Goal: Task Accomplishment & Management: Use online tool/utility

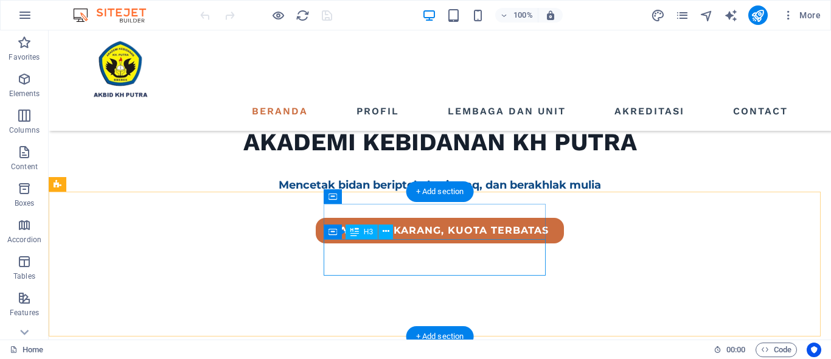
scroll to position [304, 0]
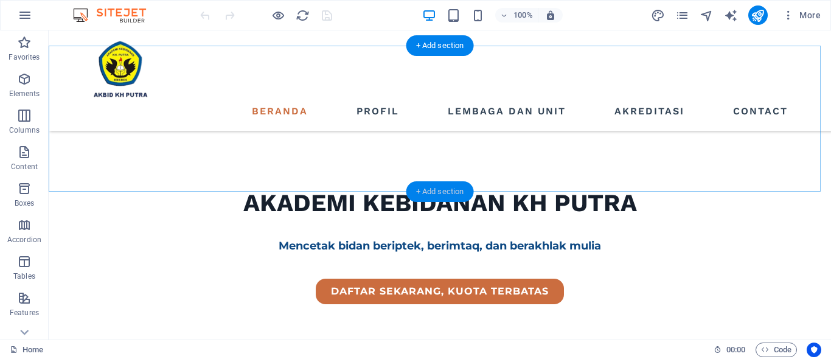
click at [429, 187] on div "+ Add section" at bounding box center [440, 191] width 68 height 21
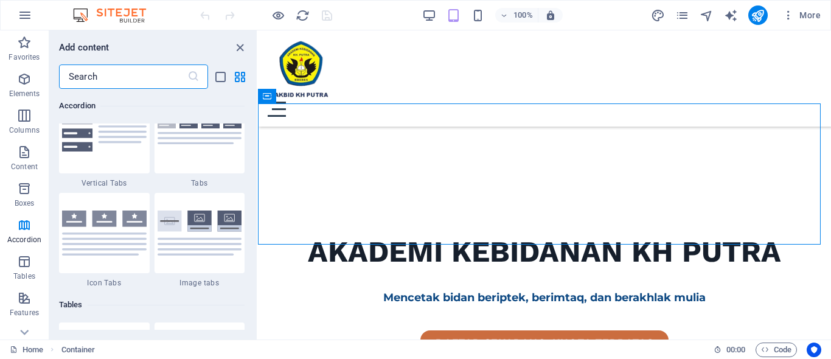
scroll to position [3955, 0]
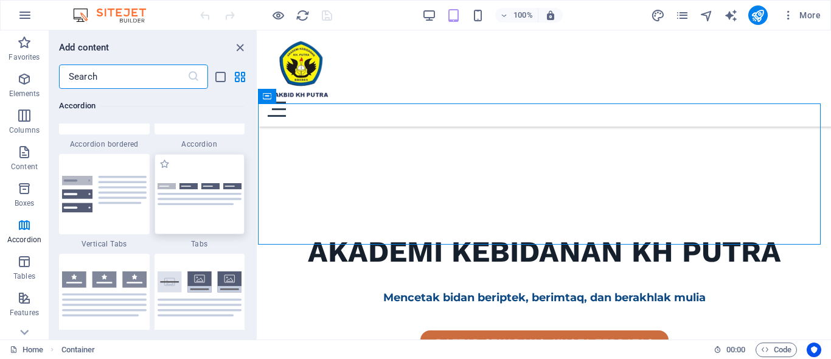
click at [204, 196] on img at bounding box center [200, 194] width 85 height 23
click at [258, 180] on div "Drag here to replace the existing content. Press “Ctrl” if you want to create a…" at bounding box center [544, 184] width 573 height 309
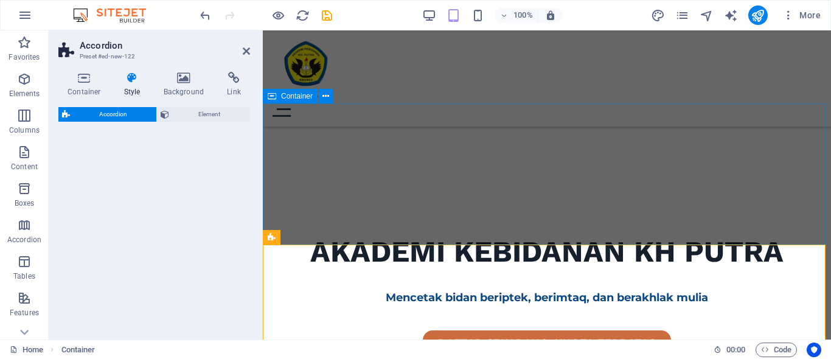
select select "rem"
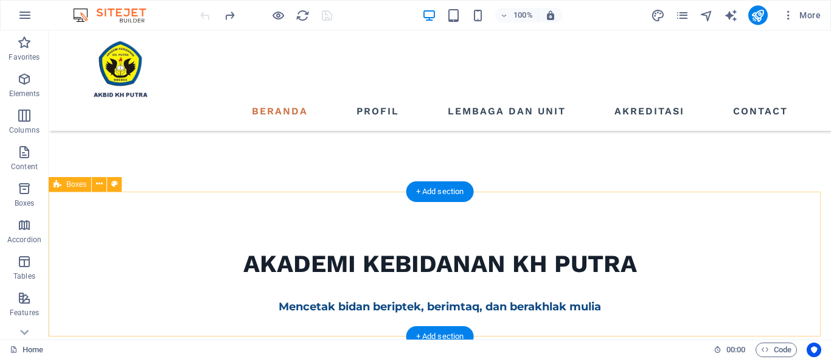
scroll to position [304, 0]
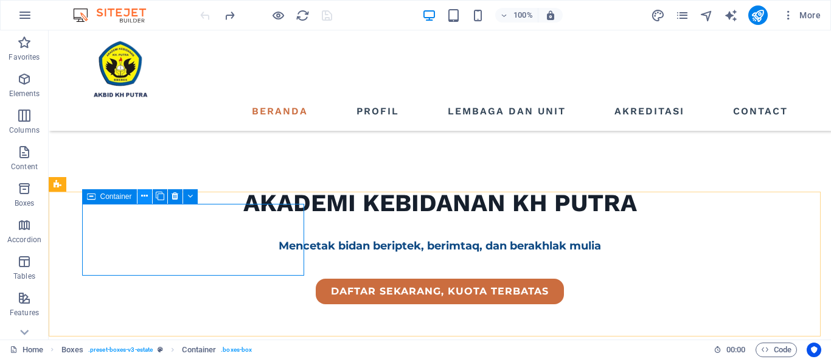
click at [143, 196] on icon at bounding box center [144, 196] width 7 height 13
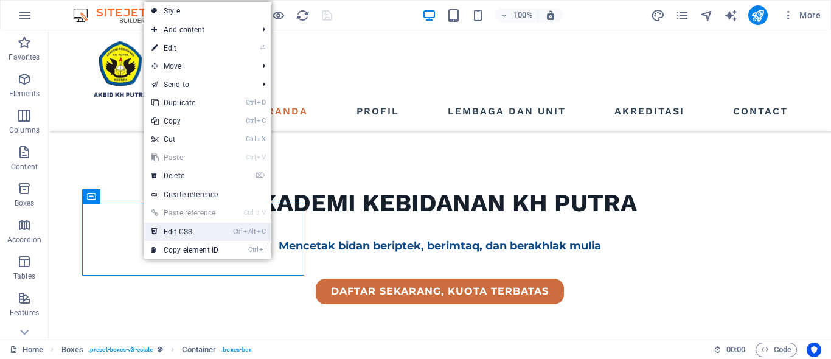
click at [167, 226] on link "Ctrl Alt C Edit CSS" at bounding box center [185, 232] width 82 height 18
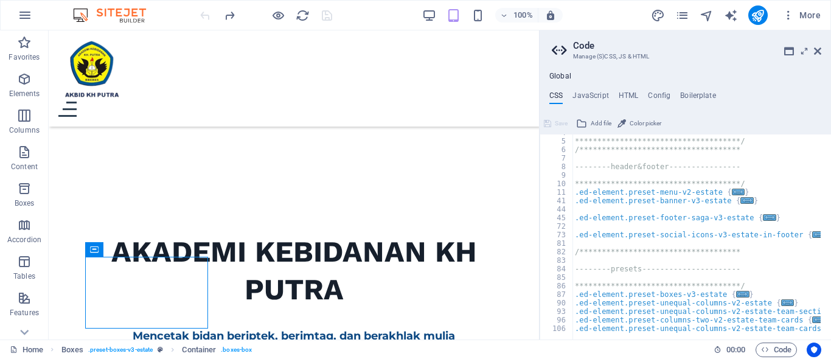
scroll to position [0, 0]
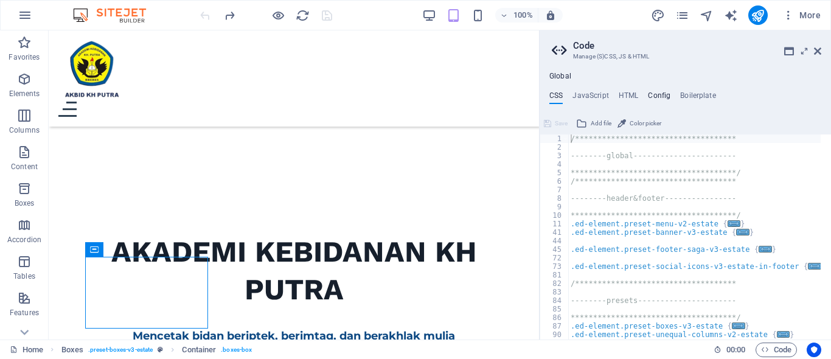
click at [663, 102] on h4 "Config" at bounding box center [659, 97] width 23 height 13
type textarea "$color-background: #ffffff;"
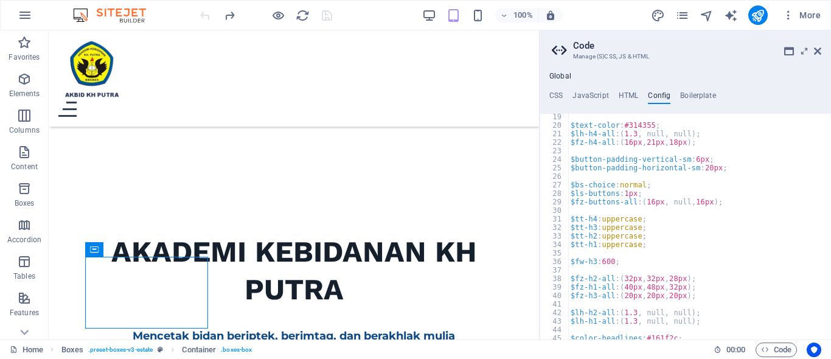
scroll to position [45, 0]
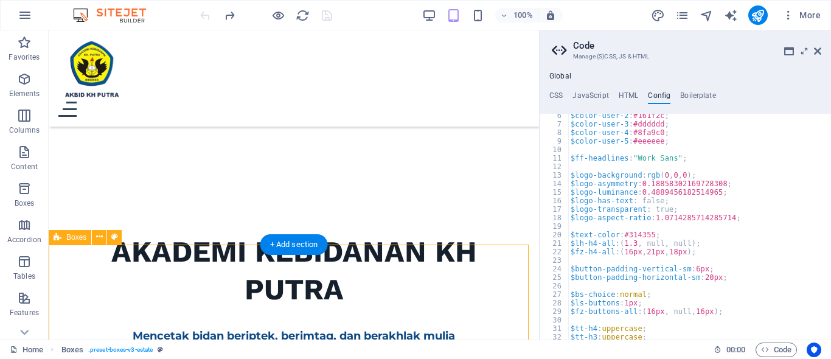
click at [96, 237] on button at bounding box center [99, 237] width 15 height 15
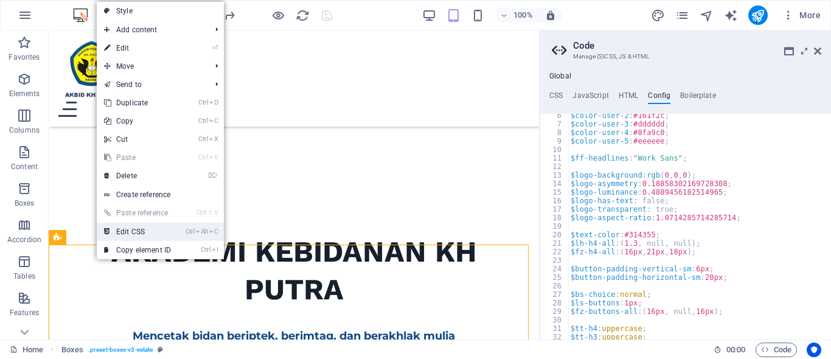
click at [122, 234] on link "Ctrl Alt C Edit CSS" at bounding box center [138, 232] width 82 height 18
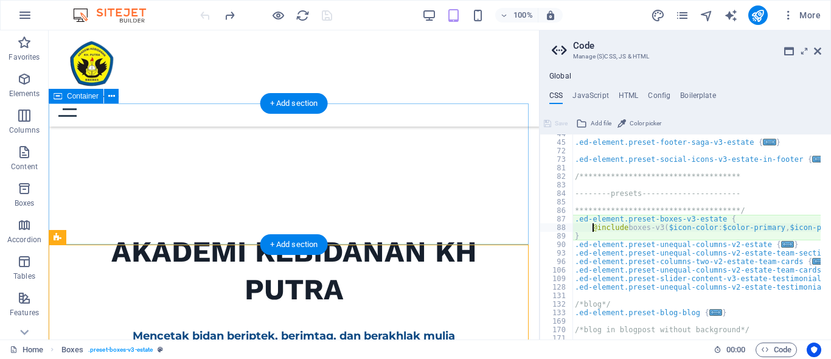
scroll to position [107, 0]
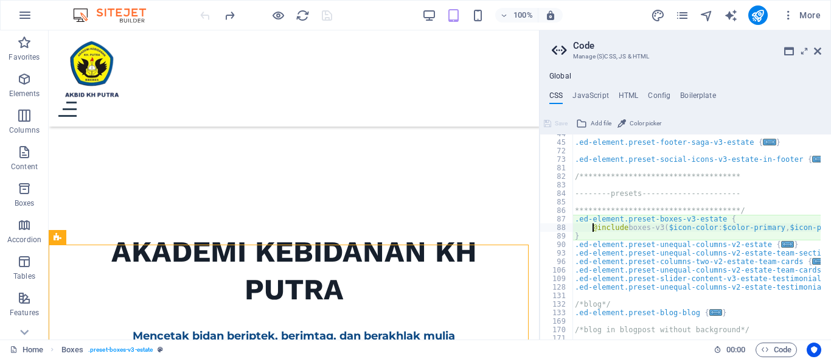
type textarea "@include accordion-v3($variant: tabs_icon); }"
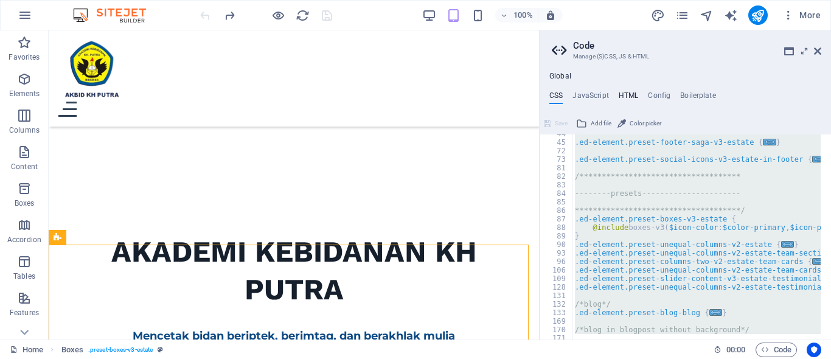
click at [632, 99] on h4 "HTML" at bounding box center [629, 97] width 20 height 13
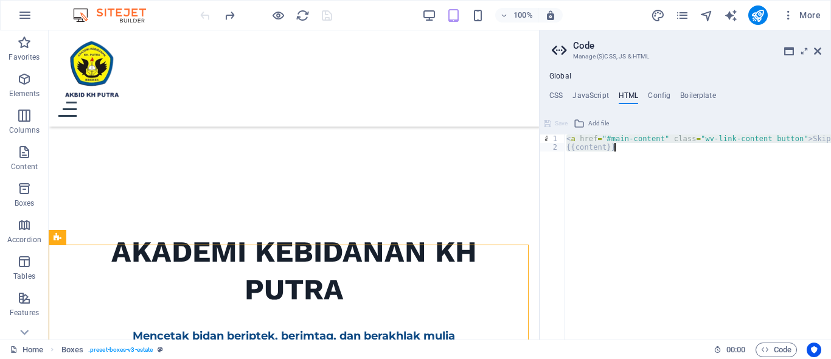
click at [628, 159] on div "< a href = "#main-content" class = "wv-link-content button" > Skip to main cont…" at bounding box center [738, 240] width 348 height 212
type textarea "<a href="#main-content" class="wv-link-content button">Skip to main content</a>…"
paste textarea
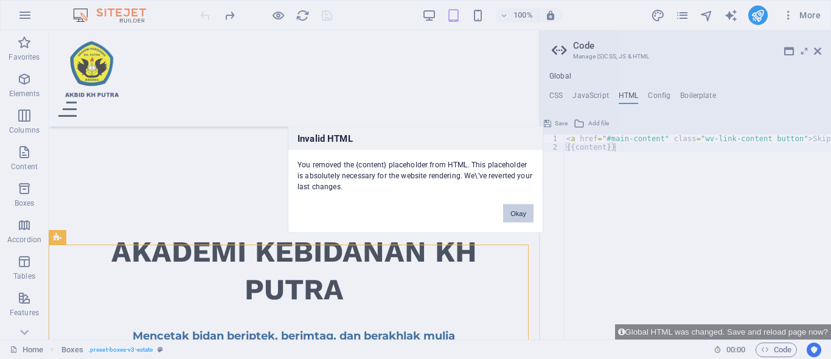
click at [524, 220] on button "Okay" at bounding box center [518, 213] width 30 height 18
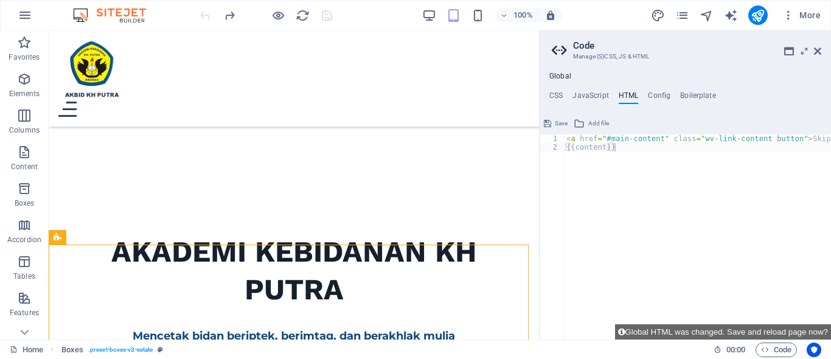
click at [616, 165] on div "< a href = "#main-content" class = "wv-link-content button" > Skip to main cont…" at bounding box center [738, 240] width 348 height 212
type textarea "<a href="#main-content" class="wv-link-content button">Skip to main content</a>…"
paste textarea
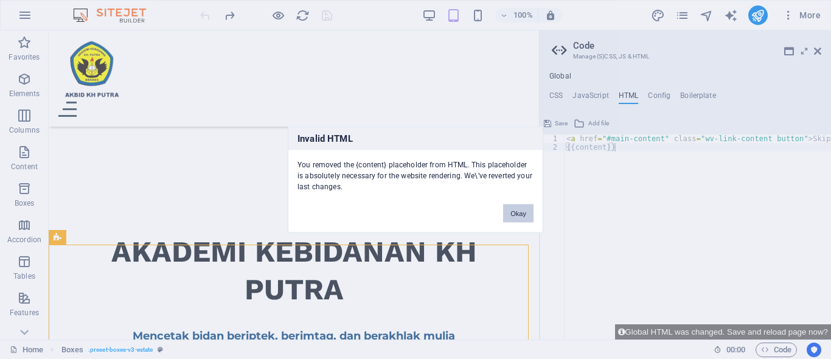
click at [518, 215] on button "Okay" at bounding box center [518, 213] width 30 height 18
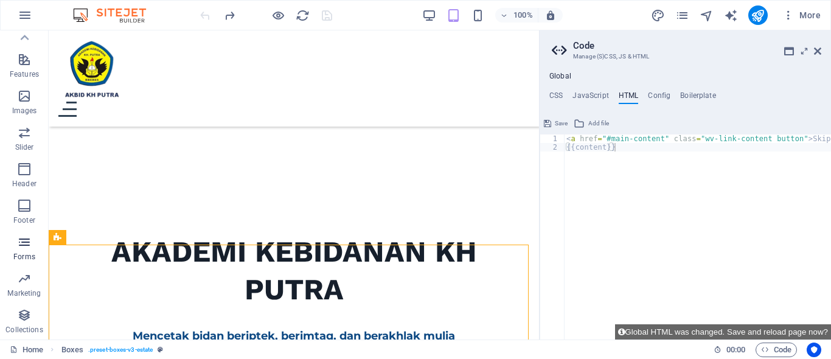
scroll to position [0, 0]
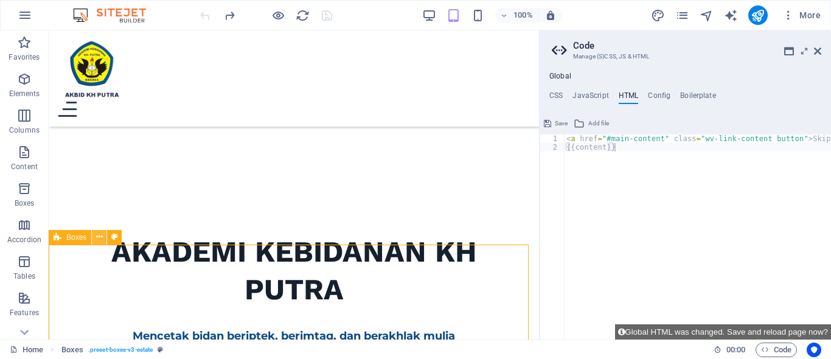
click at [98, 237] on icon at bounding box center [99, 237] width 7 height 13
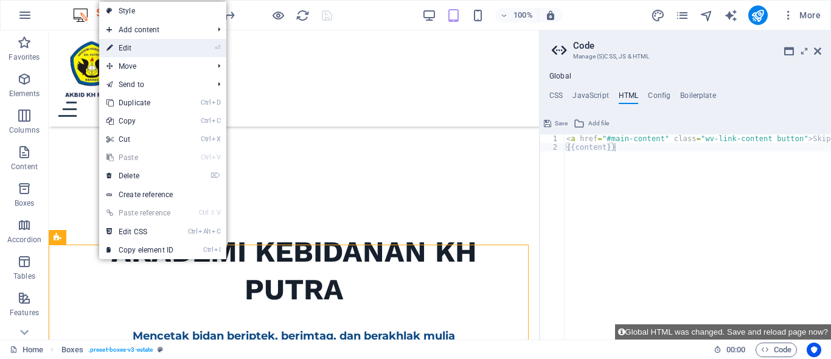
drag, startPoint x: 132, startPoint y: 48, endPoint x: 76, endPoint y: 151, distance: 117.1
click at [132, 48] on link "⏎ Edit" at bounding box center [140, 48] width 82 height 18
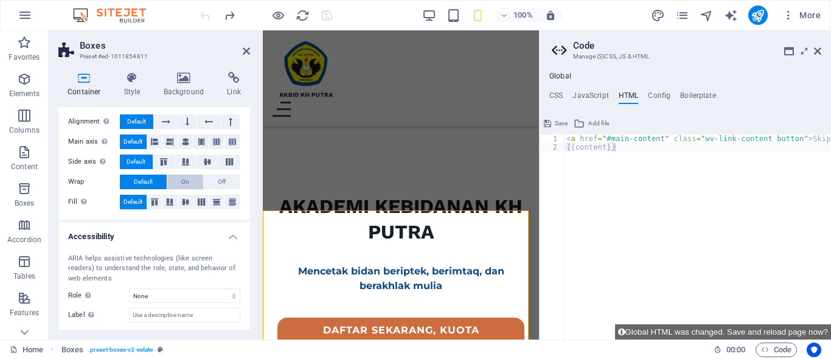
scroll to position [127, 0]
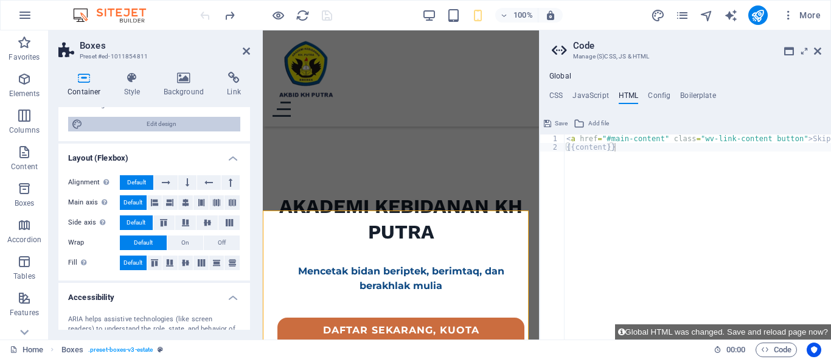
click at [145, 122] on span "Edit design" at bounding box center [161, 124] width 150 height 15
select select "px"
select select "500"
select select "px"
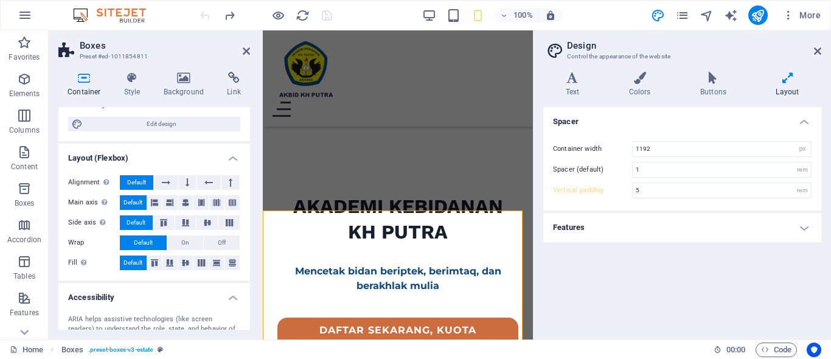
click at [646, 231] on h4 "Features" at bounding box center [682, 227] width 278 height 29
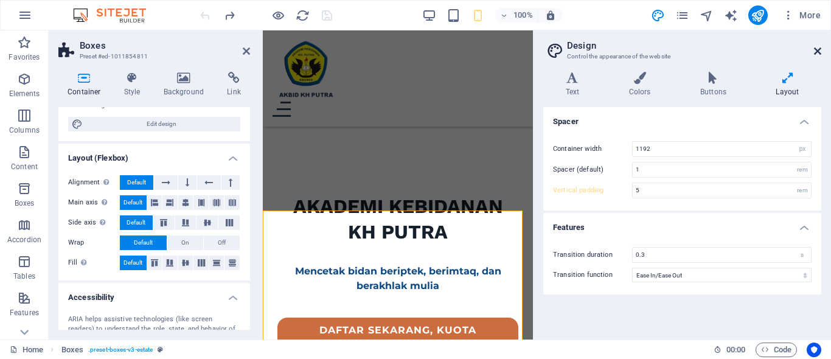
drag, startPoint x: 818, startPoint y: 50, endPoint x: 277, endPoint y: 135, distance: 548.2
click at [818, 50] on icon at bounding box center [817, 51] width 7 height 10
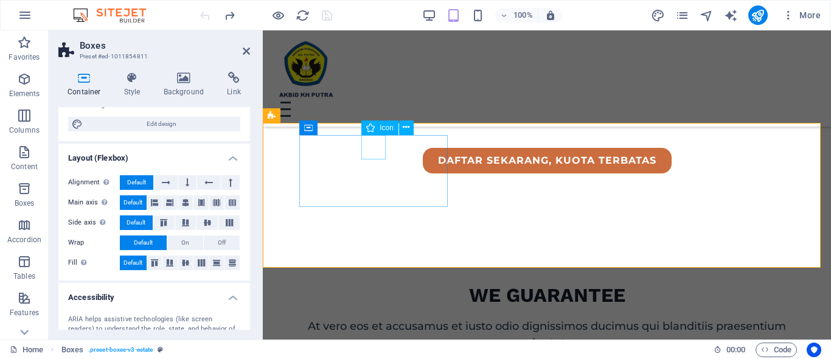
scroll to position [426, 0]
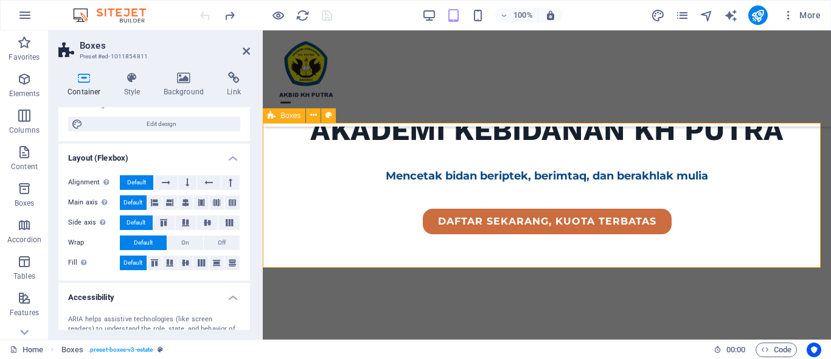
click at [315, 117] on icon at bounding box center [313, 115] width 7 height 13
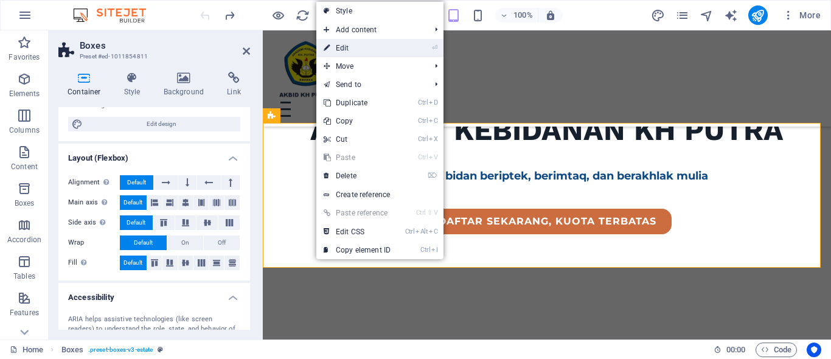
click at [356, 52] on link "⏎ Edit" at bounding box center [357, 48] width 82 height 18
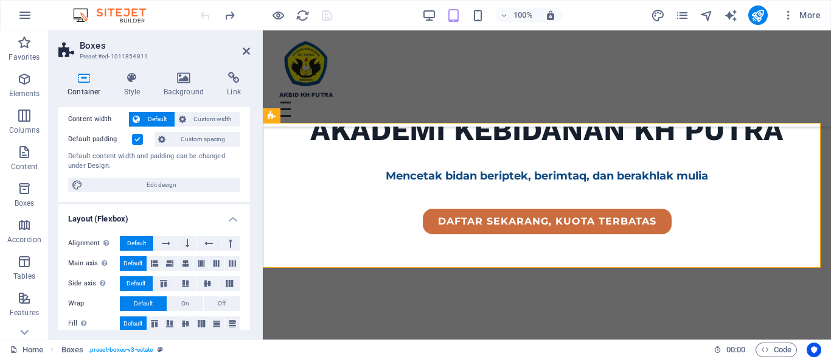
scroll to position [0, 0]
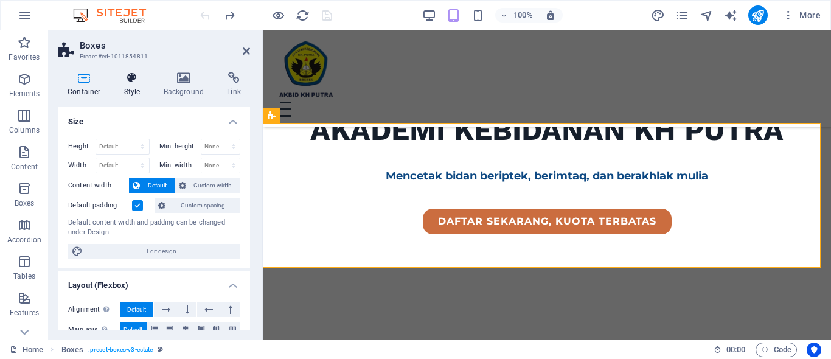
click at [131, 85] on h4 "Style" at bounding box center [135, 85] width 40 height 26
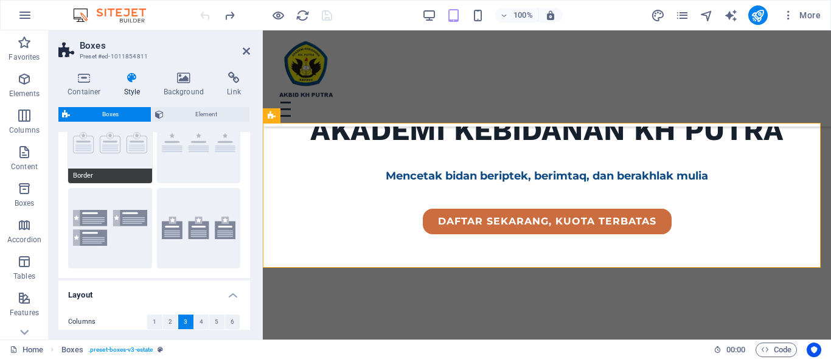
scroll to position [122, 0]
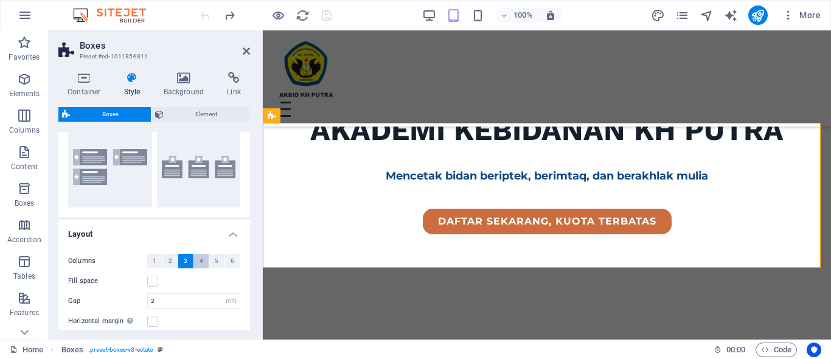
click at [200, 256] on span "4" at bounding box center [202, 261] width 4 height 15
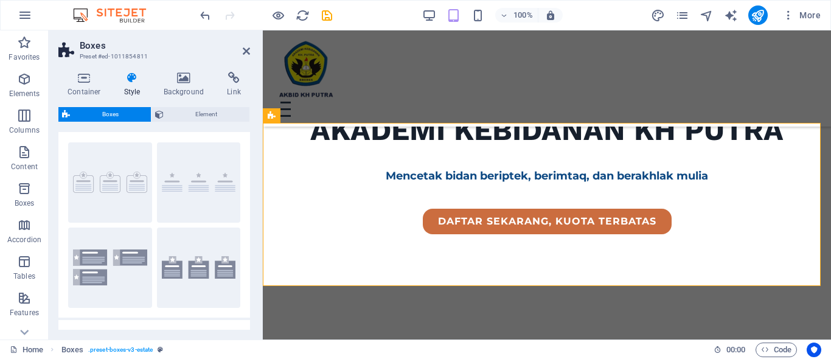
scroll to position [0, 0]
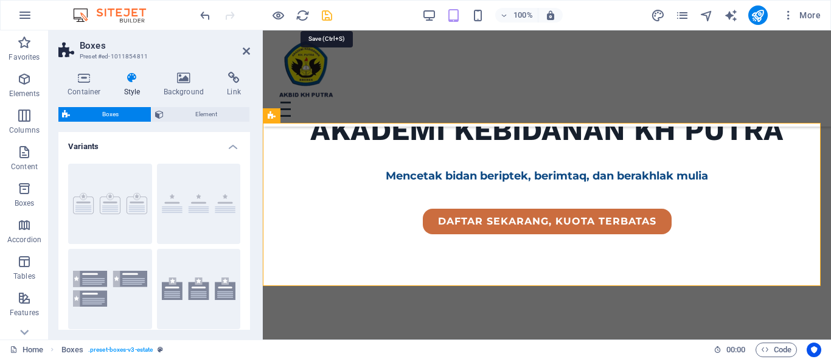
drag, startPoint x: 329, startPoint y: 18, endPoint x: 379, endPoint y: 116, distance: 109.7
click at [329, 18] on icon "save" at bounding box center [327, 16] width 14 height 14
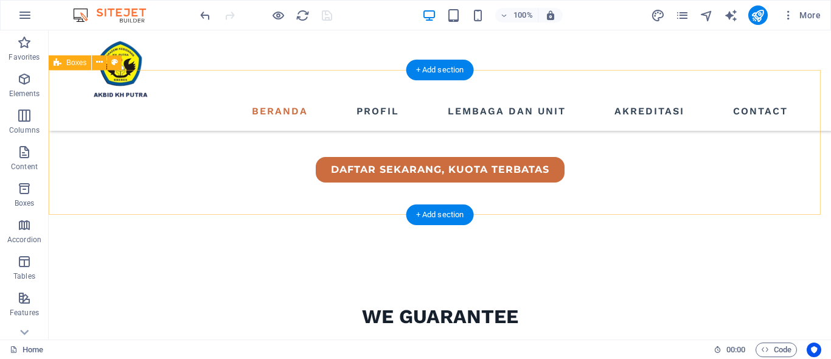
scroll to position [304, 0]
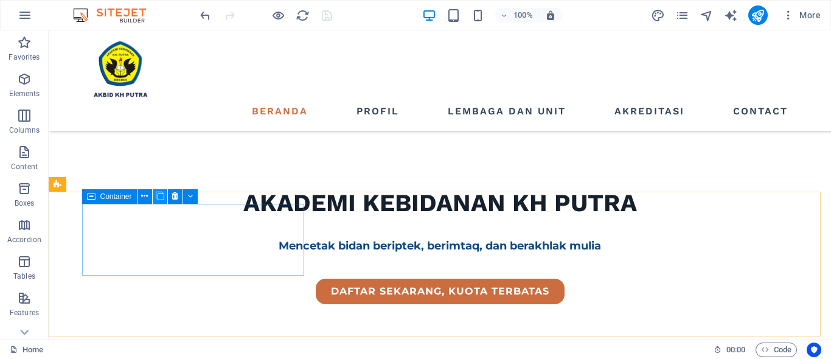
click at [162, 198] on icon at bounding box center [160, 196] width 9 height 13
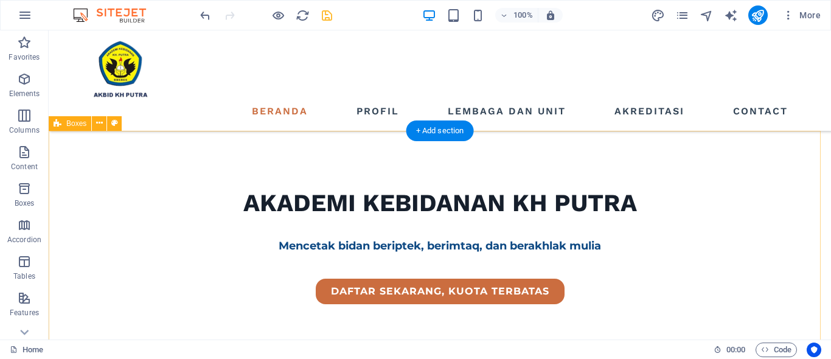
scroll to position [365, 0]
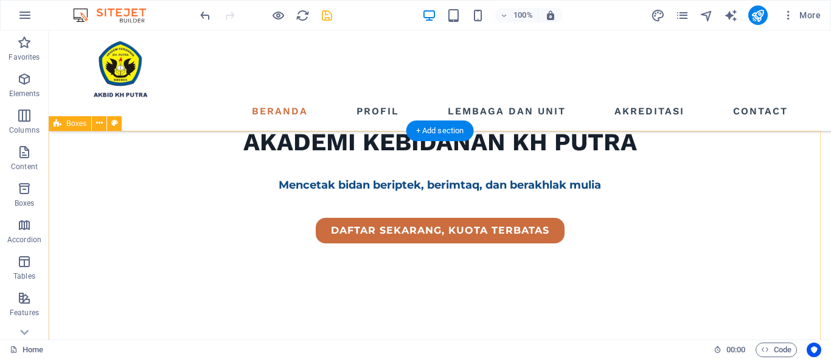
click at [97, 126] on icon at bounding box center [99, 123] width 7 height 13
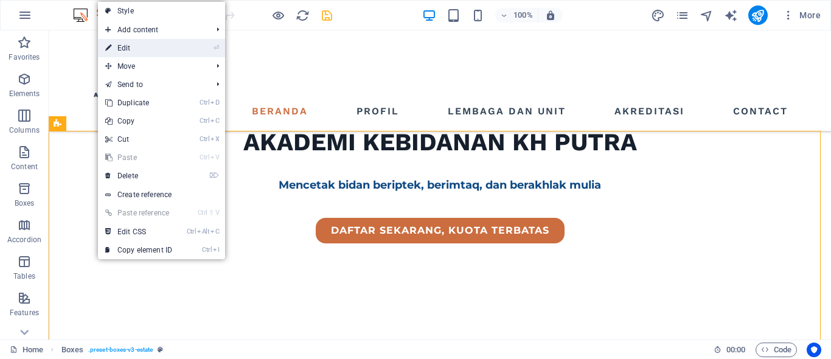
click at [134, 49] on link "⏎ Edit" at bounding box center [139, 48] width 82 height 18
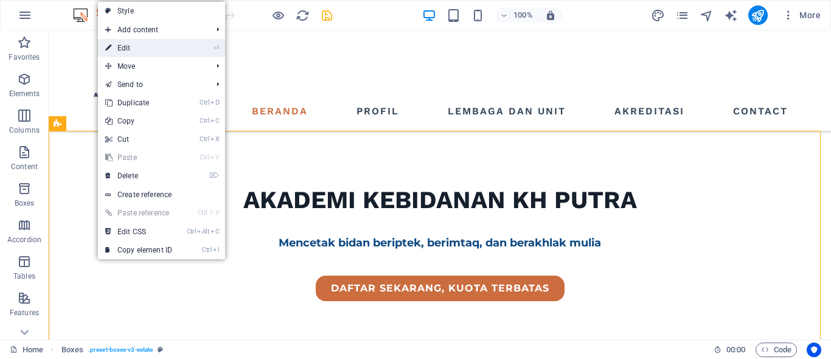
select select "rem"
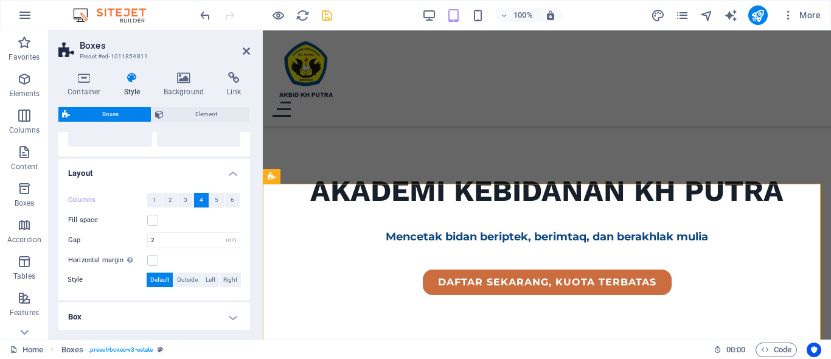
scroll to position [243, 0]
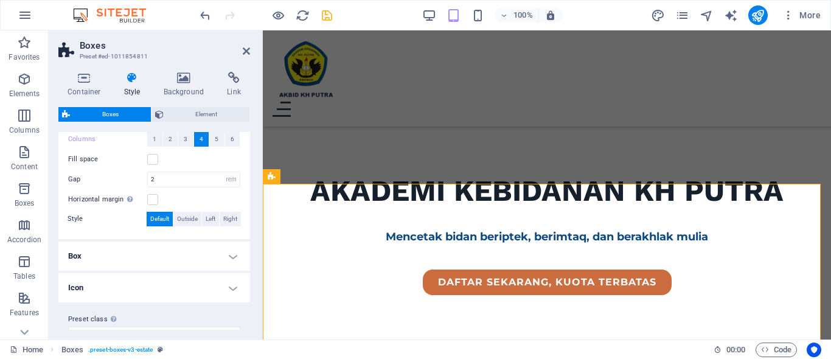
click at [195, 253] on h4 "Box" at bounding box center [154, 256] width 192 height 29
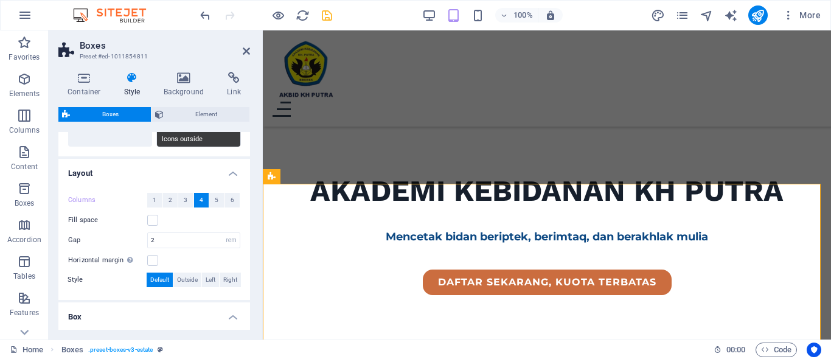
scroll to position [0, 0]
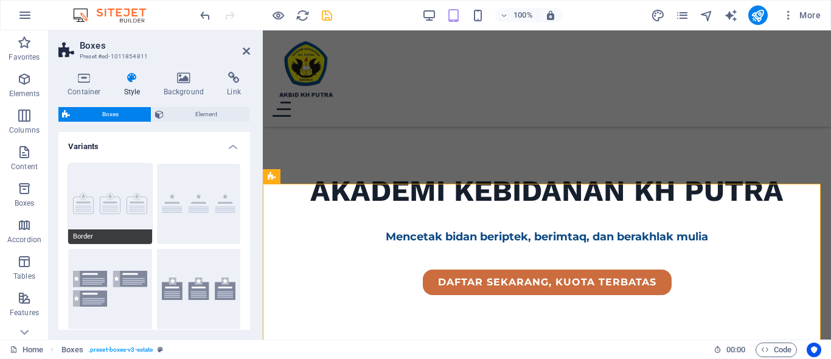
click at [85, 201] on button "Border" at bounding box center [110, 204] width 84 height 80
type input "1"
type input "20"
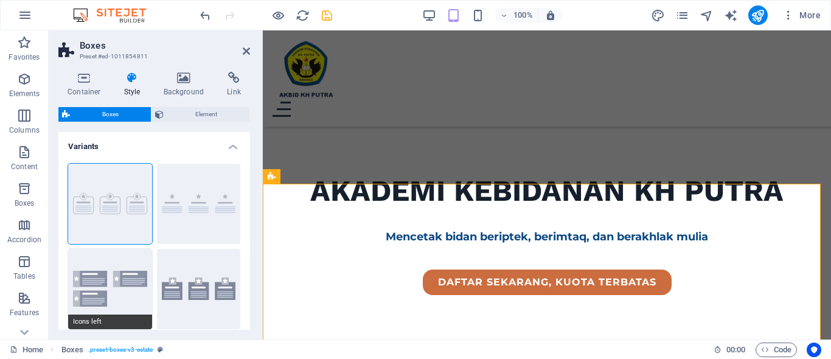
scroll to position [122, 0]
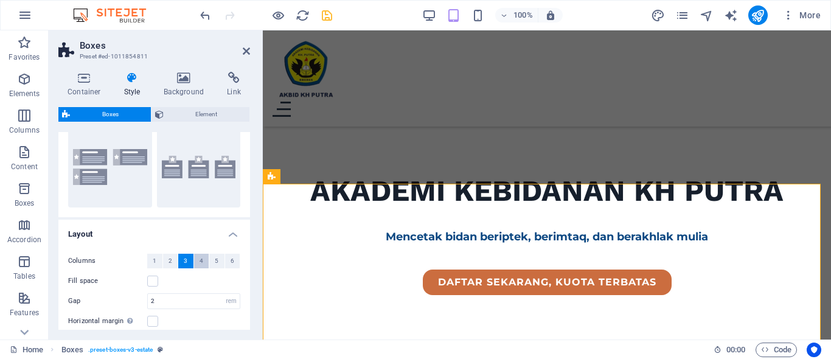
click at [200, 260] on span "4" at bounding box center [202, 261] width 4 height 15
drag, startPoint x: 327, startPoint y: 19, endPoint x: 383, endPoint y: 201, distance: 190.2
click at [327, 19] on icon "save" at bounding box center [327, 16] width 14 height 14
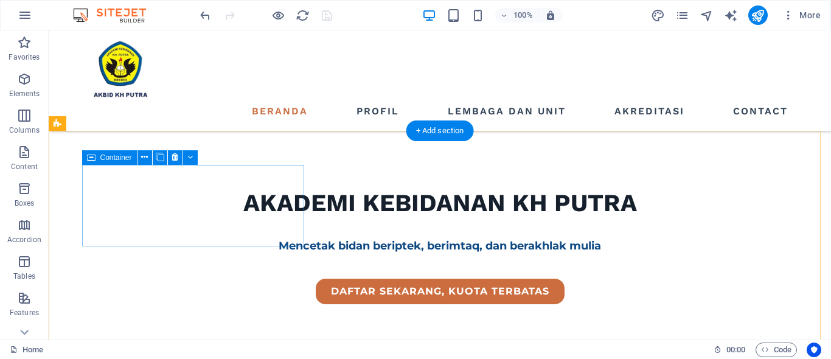
scroll to position [365, 0]
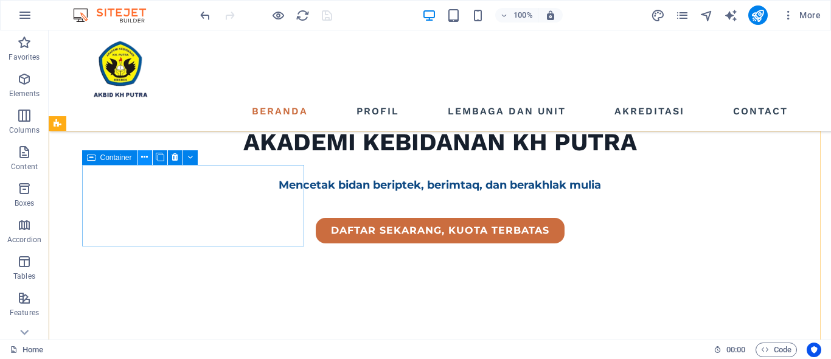
click at [147, 161] on icon at bounding box center [144, 157] width 7 height 13
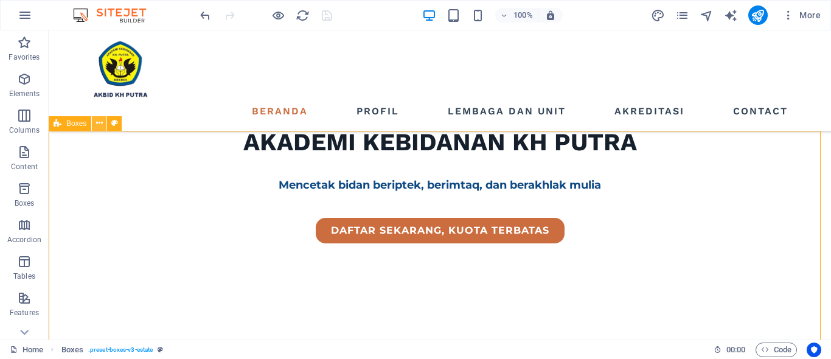
click at [103, 125] on icon at bounding box center [99, 123] width 7 height 13
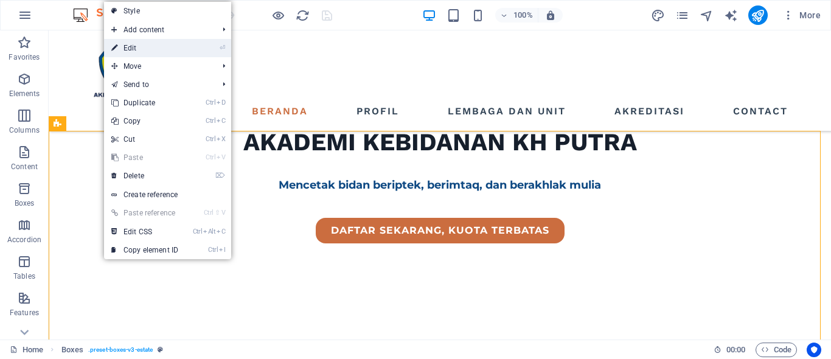
click at [134, 52] on link "⏎ Edit" at bounding box center [145, 48] width 82 height 18
select select "rem"
select select "px"
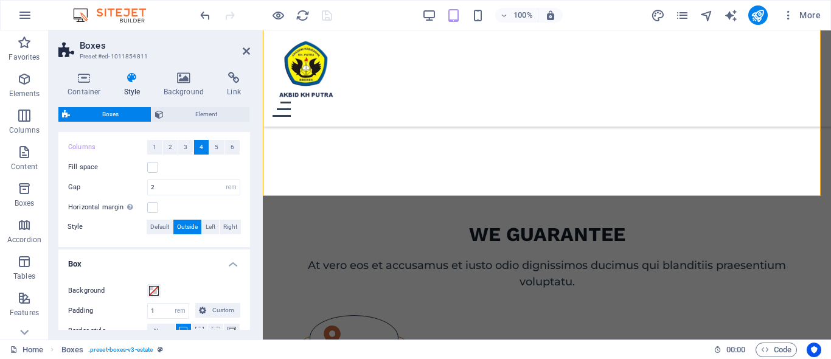
scroll to position [175, 0]
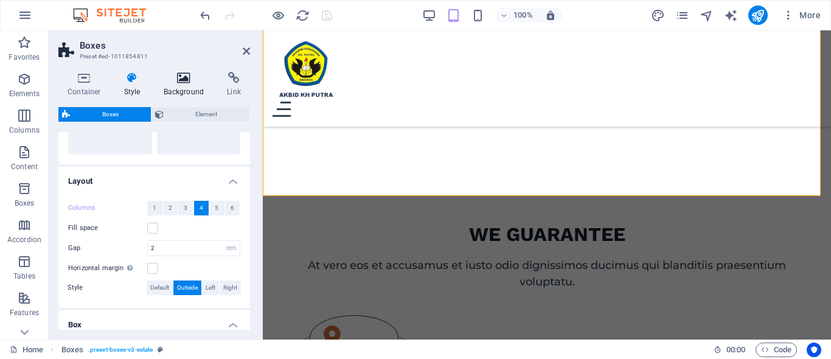
click at [177, 85] on h4 "Background" at bounding box center [187, 85] width 64 height 26
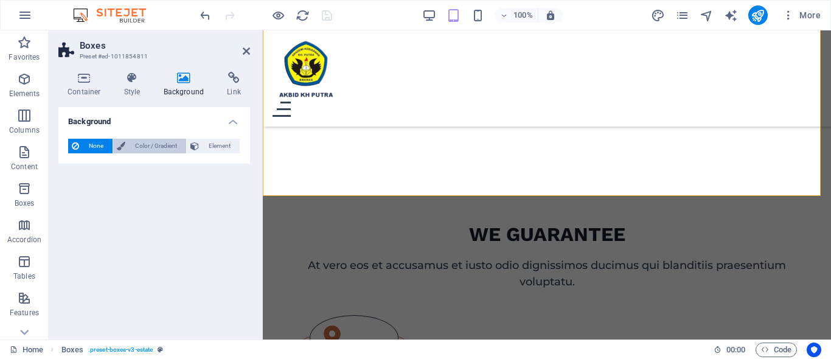
click at [152, 145] on span "Color / Gradient" at bounding box center [156, 146] width 54 height 15
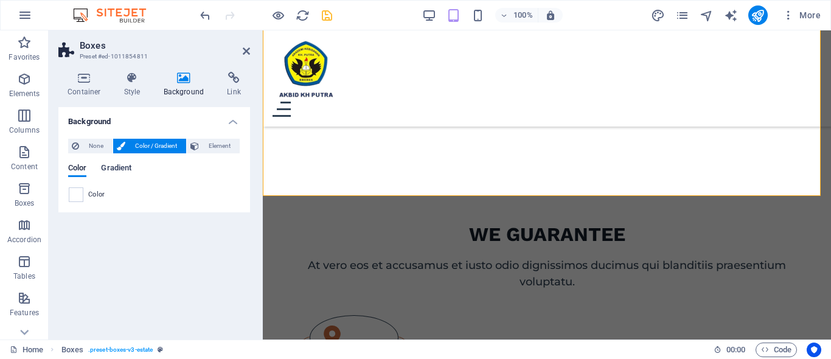
click at [120, 167] on span "Gradient" at bounding box center [116, 169] width 30 height 17
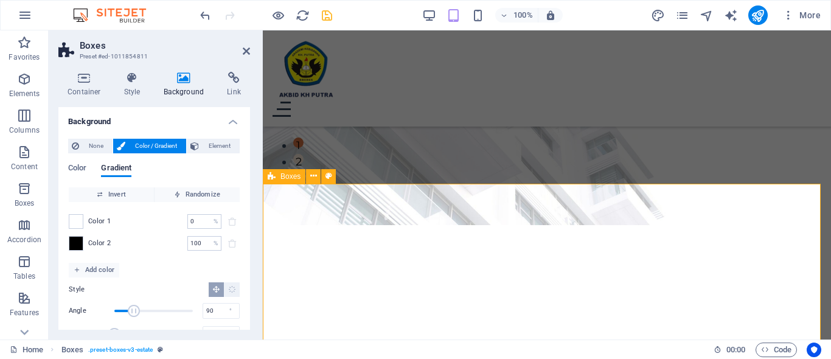
scroll to position [365, 0]
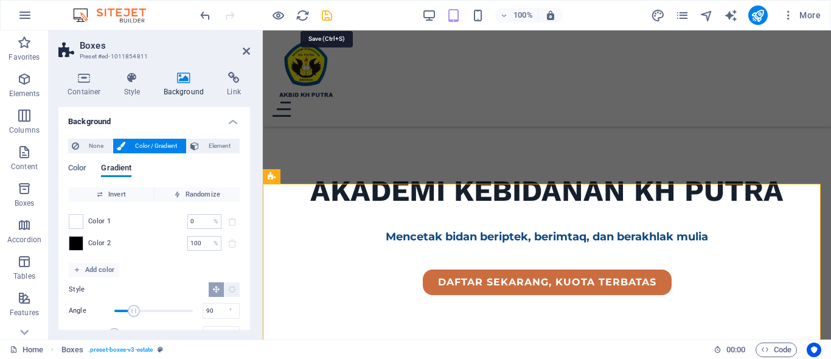
click at [329, 10] on icon "save" at bounding box center [327, 16] width 14 height 14
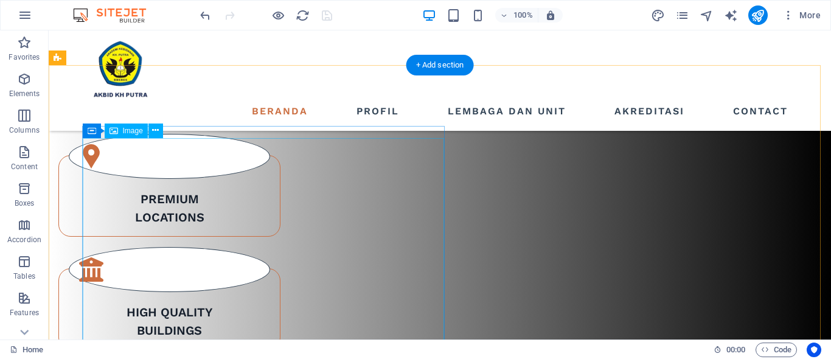
scroll to position [730, 0]
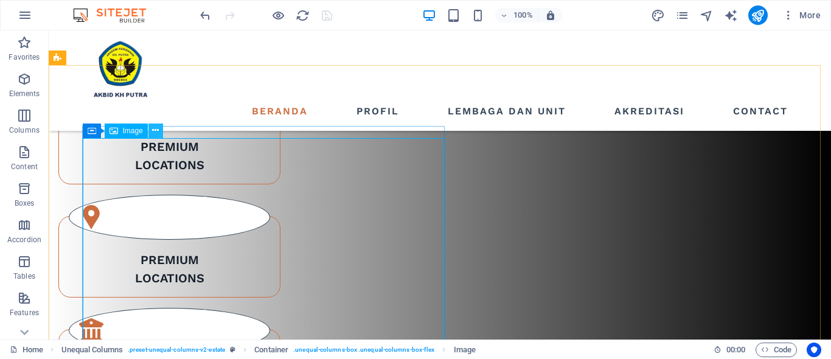
click at [159, 135] on icon at bounding box center [155, 130] width 7 height 13
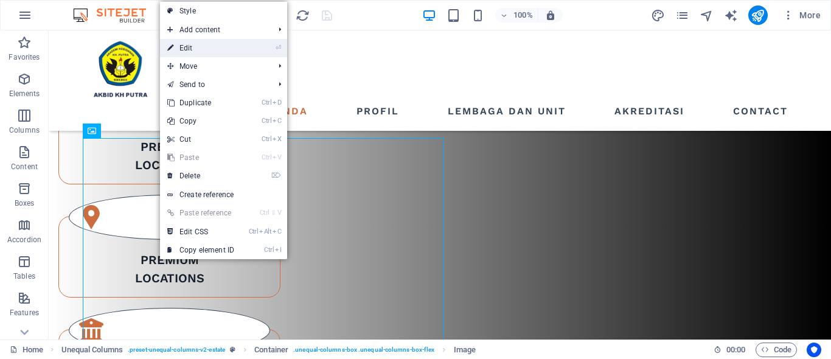
drag, startPoint x: 197, startPoint y: 44, endPoint x: 113, endPoint y: 127, distance: 117.0
click at [197, 44] on link "⏎ Edit" at bounding box center [201, 48] width 82 height 18
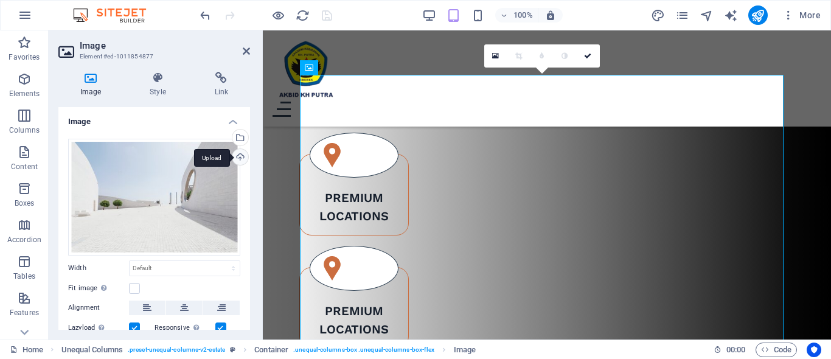
click at [232, 159] on div "Upload" at bounding box center [239, 158] width 18 height 18
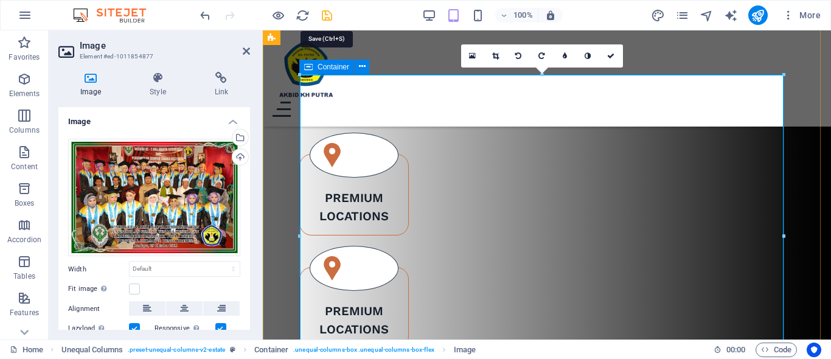
click at [333, 15] on icon "save" at bounding box center [327, 16] width 14 height 14
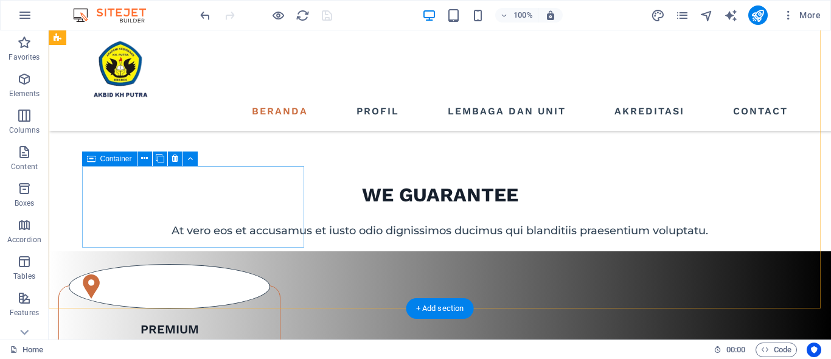
scroll to position [487, 0]
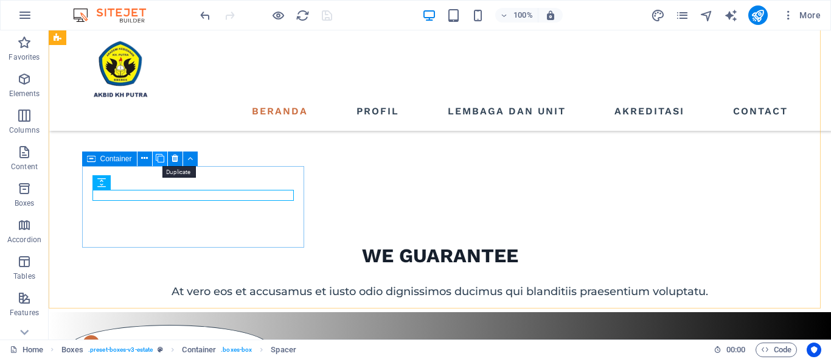
click at [160, 155] on icon at bounding box center [160, 158] width 9 height 13
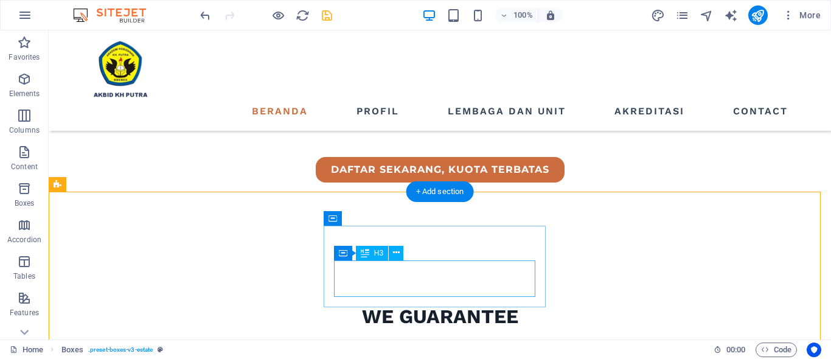
scroll to position [304, 0]
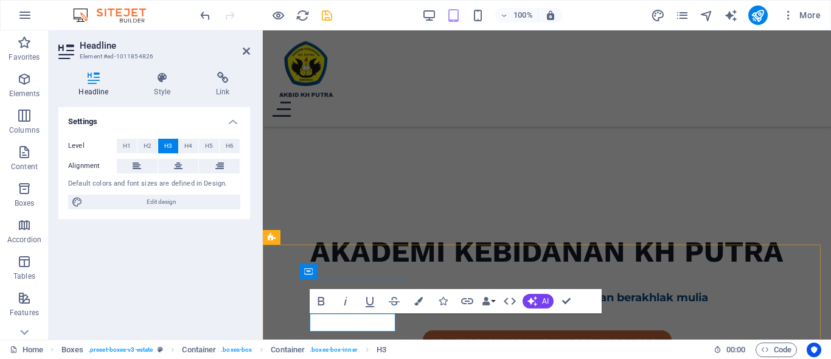
click at [316, 302] on icon "button" at bounding box center [321, 301] width 15 height 15
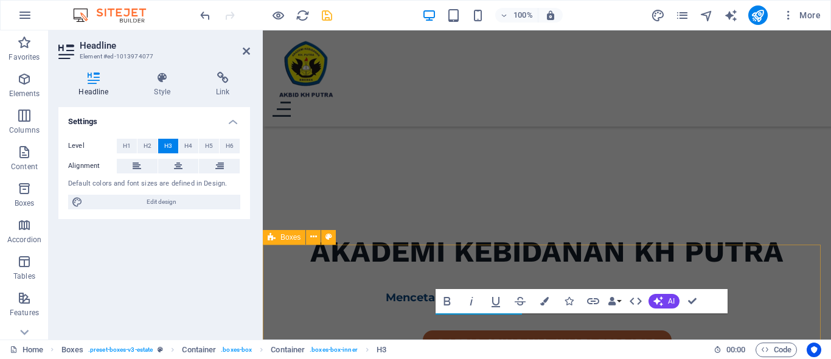
scroll to position [426, 0]
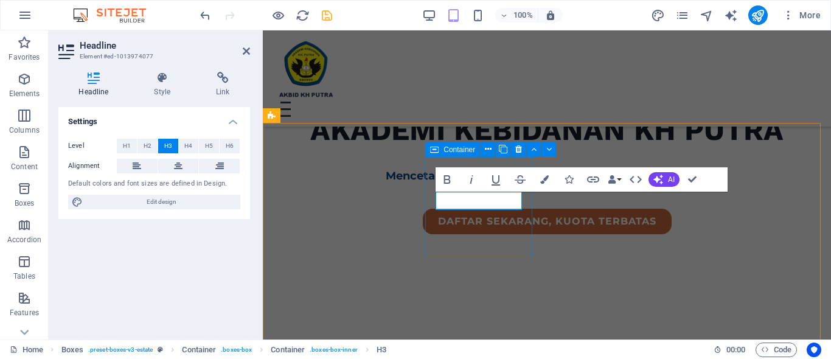
drag, startPoint x: 456, startPoint y: 199, endPoint x: 497, endPoint y: 208, distance: 41.2
click at [444, 178] on icon "button" at bounding box center [447, 179] width 7 height 9
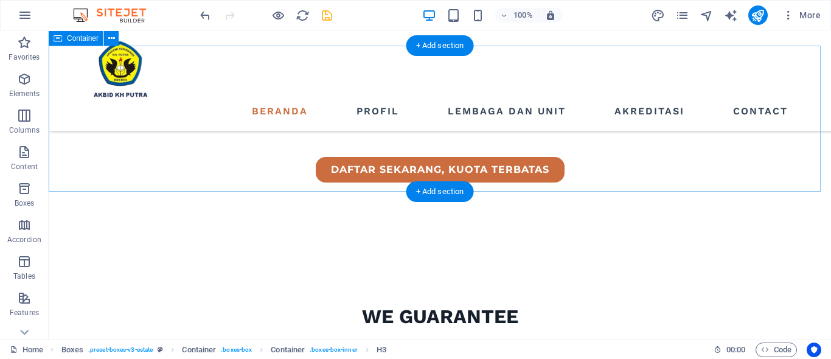
scroll to position [304, 0]
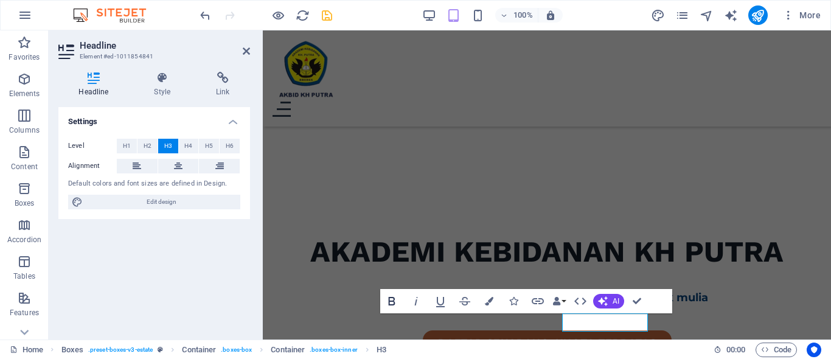
click at [388, 298] on icon "button" at bounding box center [392, 301] width 15 height 15
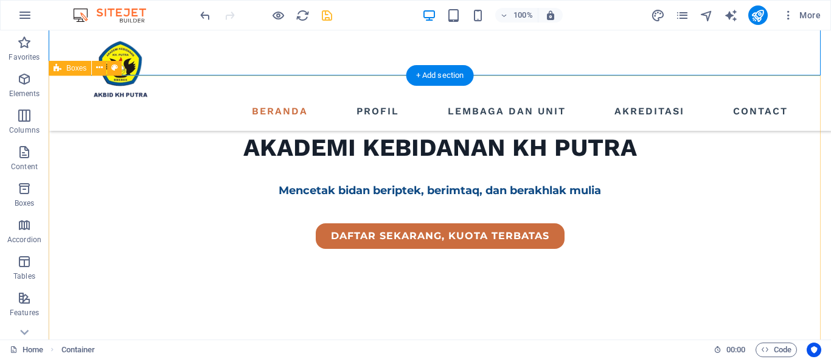
scroll to position [420, 0]
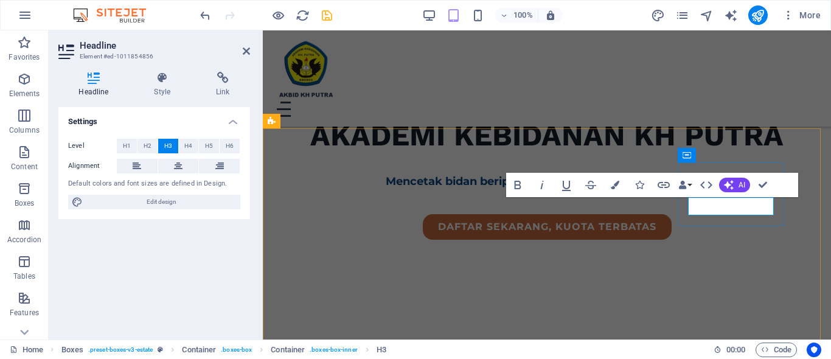
click at [520, 187] on icon "button" at bounding box center [518, 185] width 15 height 15
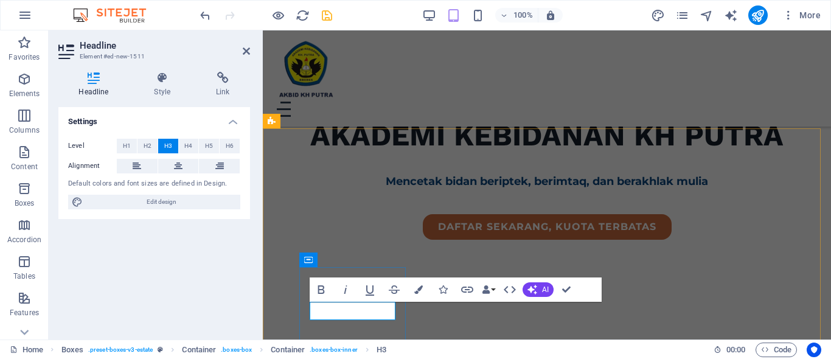
click at [323, 292] on icon "button" at bounding box center [321, 289] width 7 height 9
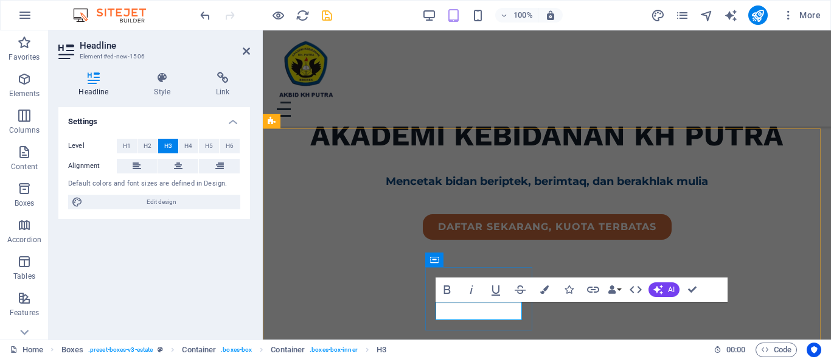
click at [448, 288] on icon "button" at bounding box center [447, 289] width 15 height 15
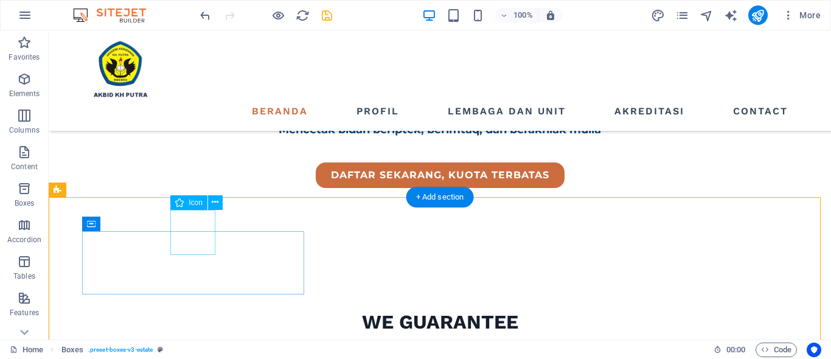
scroll to position [299, 0]
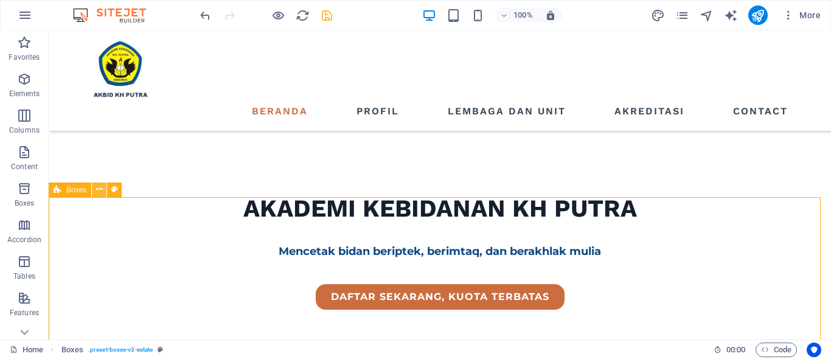
click at [96, 189] on button at bounding box center [99, 190] width 15 height 15
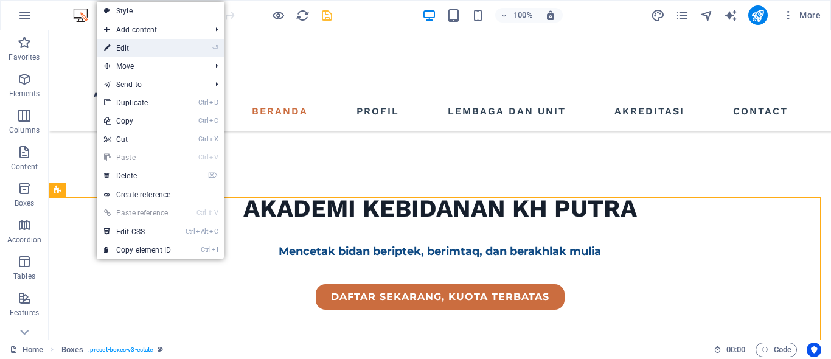
click at [128, 47] on link "⏎ Edit" at bounding box center [138, 48] width 82 height 18
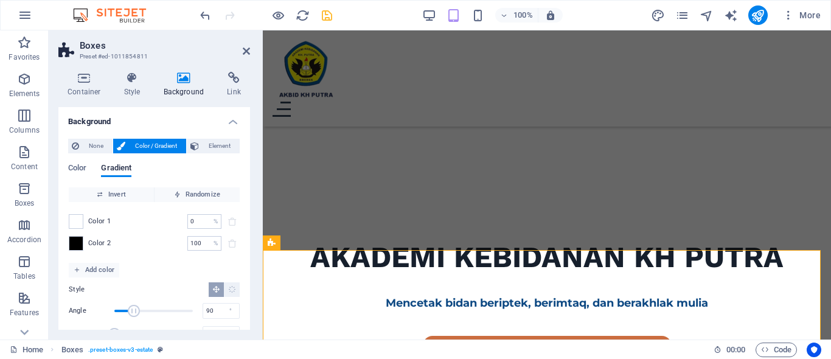
click at [151, 145] on span "Color / Gradient" at bounding box center [156, 146] width 54 height 15
click at [83, 225] on div at bounding box center [76, 221] width 15 height 15
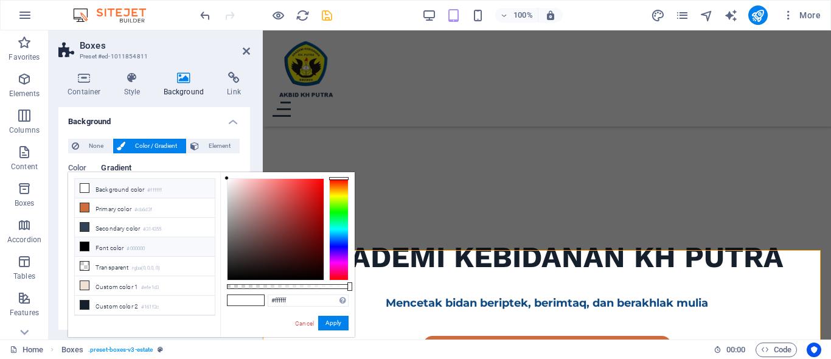
click at [107, 195] on li "Background color #ffffff" at bounding box center [145, 188] width 140 height 19
click at [120, 285] on li "Custom color 1 #efe1d3" at bounding box center [145, 285] width 140 height 19
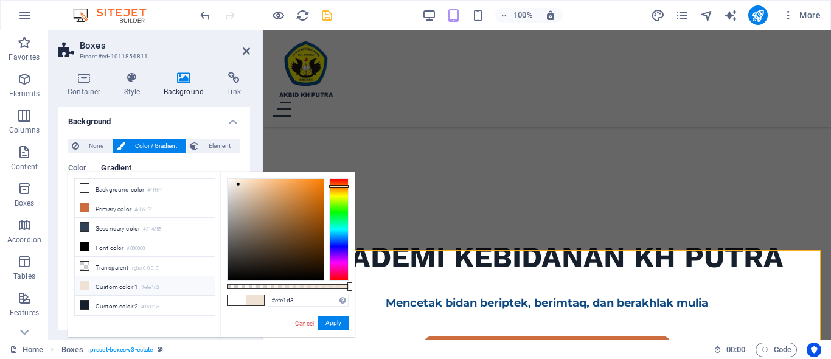
scroll to position [52, 0]
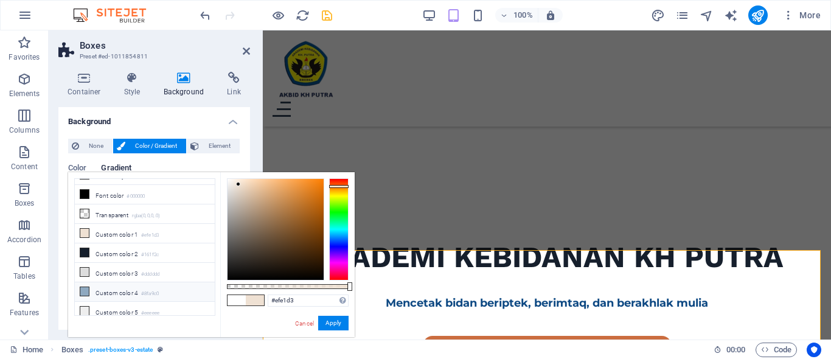
click at [120, 282] on li "Custom color 4 #8fa9c0" at bounding box center [145, 291] width 140 height 19
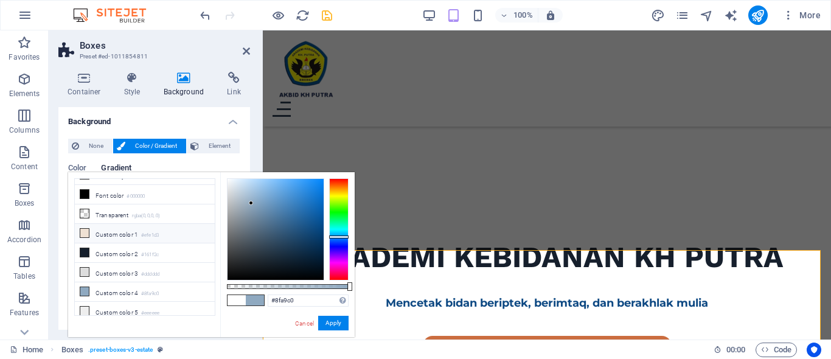
click at [113, 237] on li "Custom color 1 #efe1d3" at bounding box center [145, 233] width 140 height 19
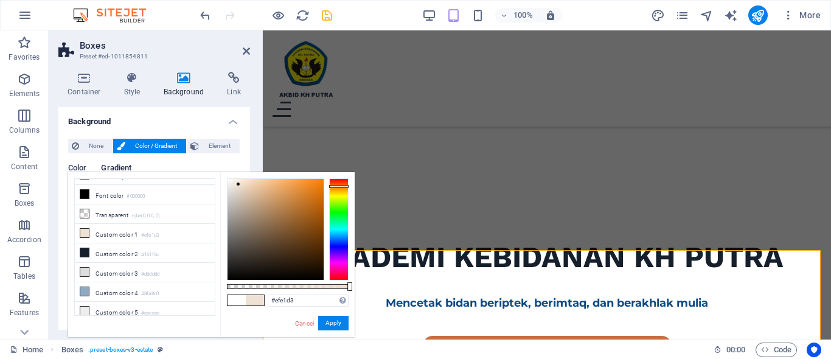
click at [72, 167] on span "Color" at bounding box center [77, 169] width 18 height 17
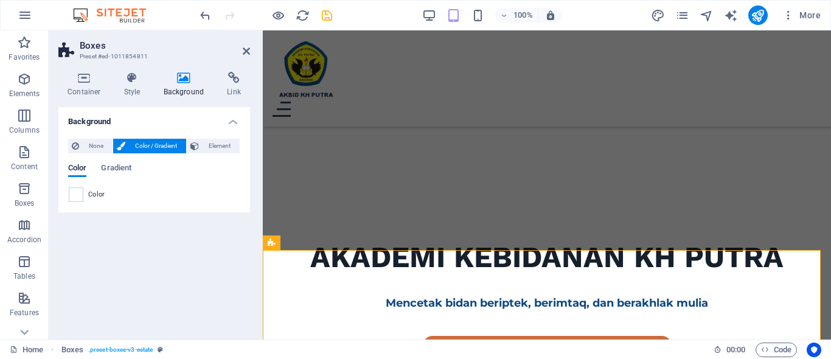
click at [92, 197] on span "Color" at bounding box center [96, 195] width 17 height 10
click at [92, 195] on span "Color" at bounding box center [96, 195] width 17 height 10
click at [83, 197] on div at bounding box center [76, 194] width 15 height 15
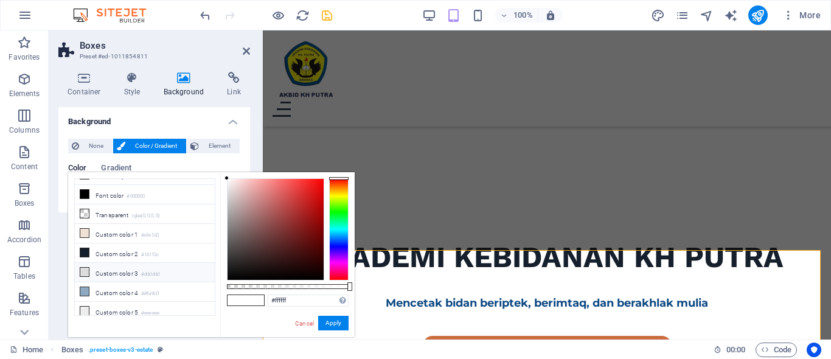
click at [92, 267] on li "Custom color 3 #dddddd" at bounding box center [145, 272] width 140 height 19
click at [97, 288] on li "Custom color 4 #8fa9c0" at bounding box center [145, 291] width 140 height 19
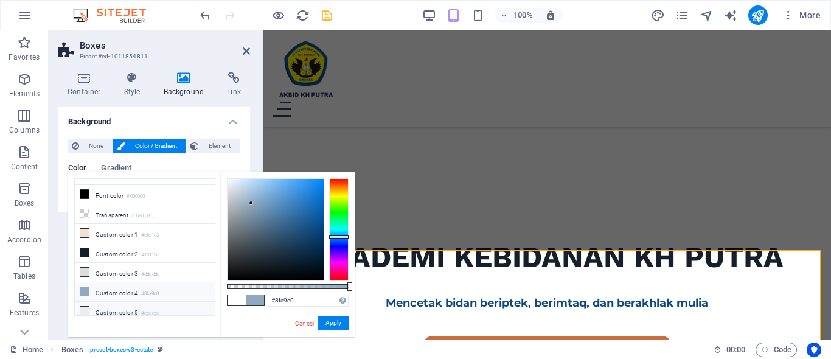
click at [100, 303] on li "Custom color 5 #eeeeee" at bounding box center [145, 311] width 140 height 19
type input "#eeeeee"
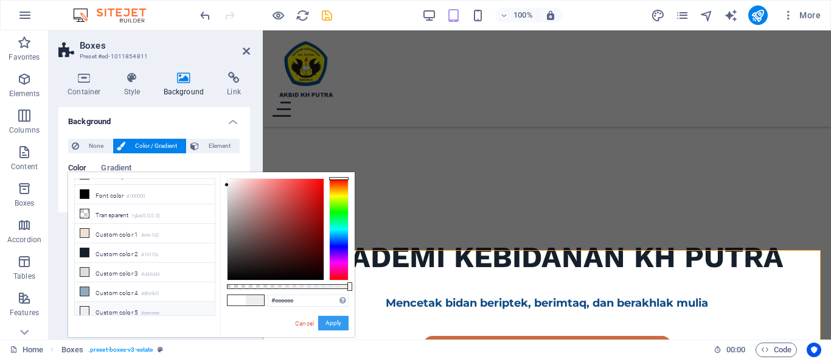
click at [333, 319] on button "Apply" at bounding box center [333, 323] width 30 height 15
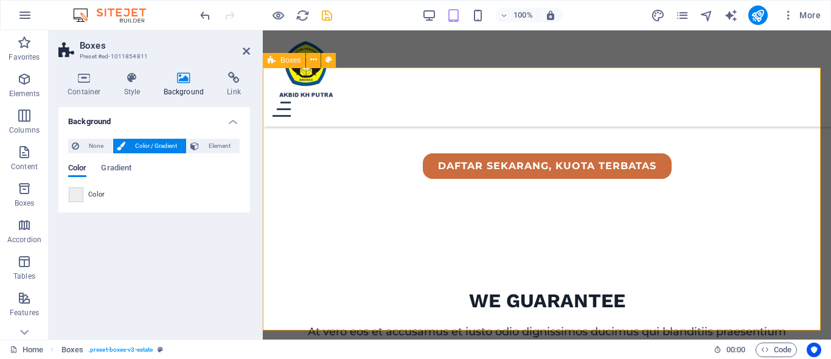
scroll to position [420, 0]
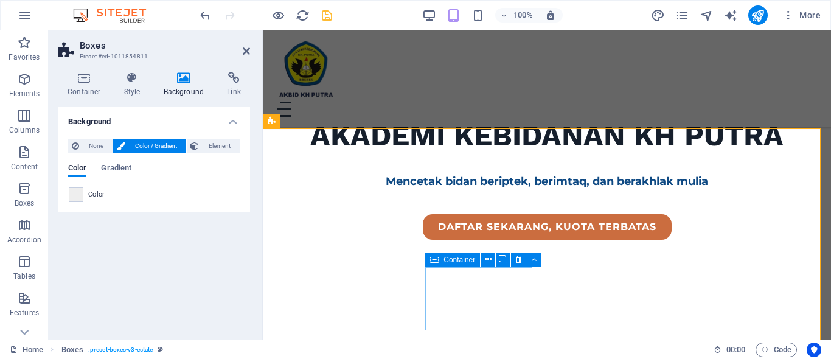
click at [518, 263] on icon at bounding box center [518, 259] width 7 height 13
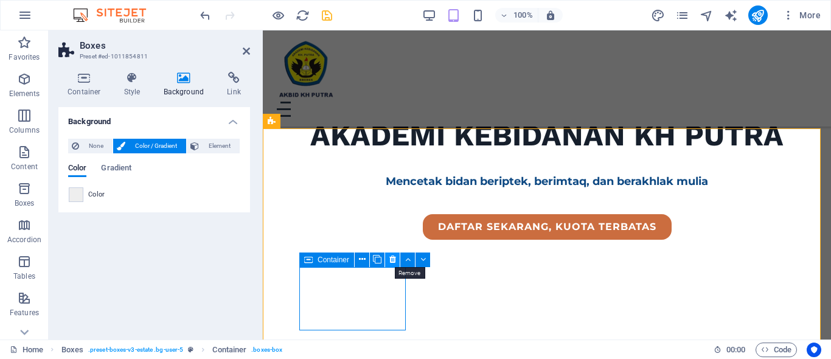
click at [392, 260] on icon at bounding box center [392, 259] width 7 height 13
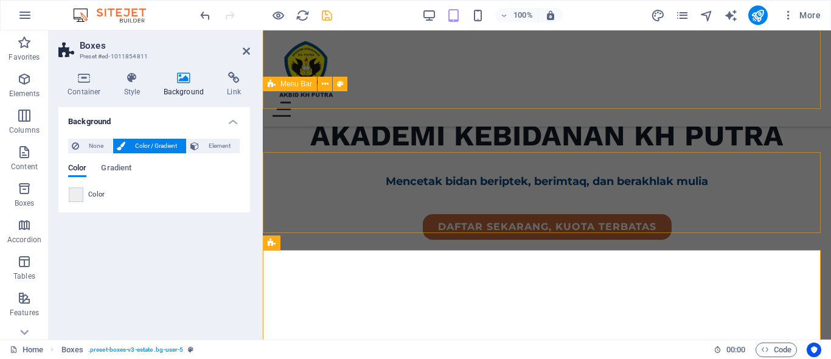
scroll to position [299, 0]
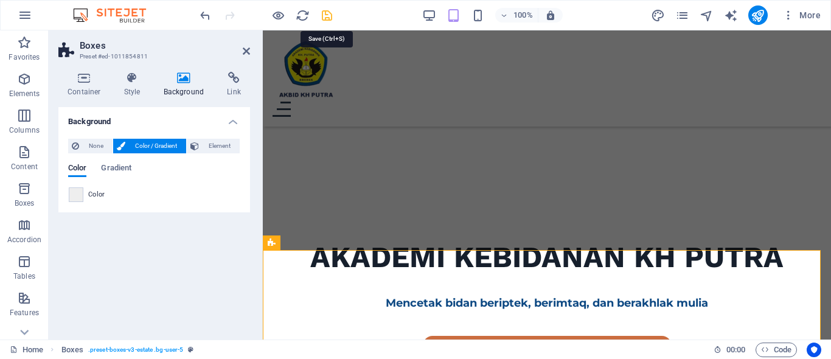
drag, startPoint x: 327, startPoint y: 12, endPoint x: 305, endPoint y: 29, distance: 27.8
click at [327, 12] on icon "save" at bounding box center [327, 16] width 14 height 14
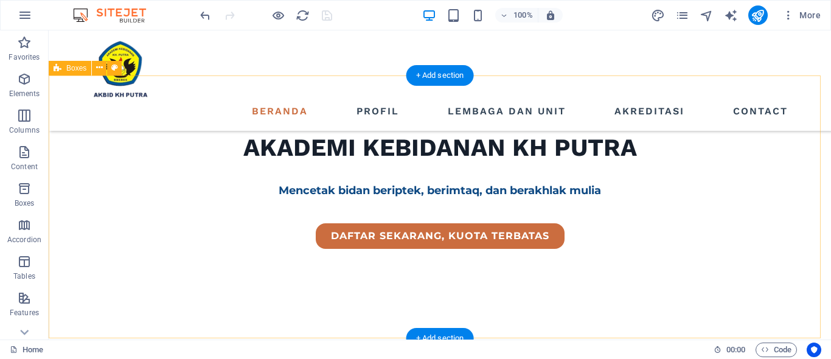
scroll to position [420, 0]
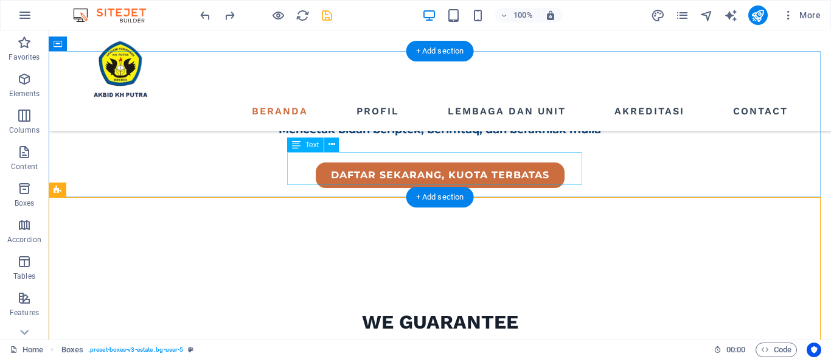
scroll to position [299, 0]
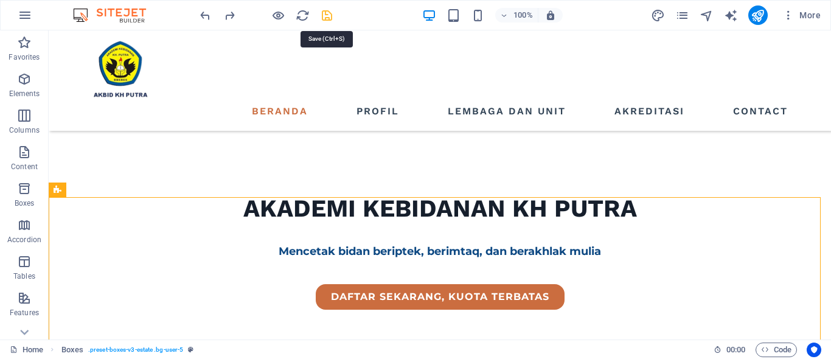
click at [330, 12] on icon "save" at bounding box center [327, 16] width 14 height 14
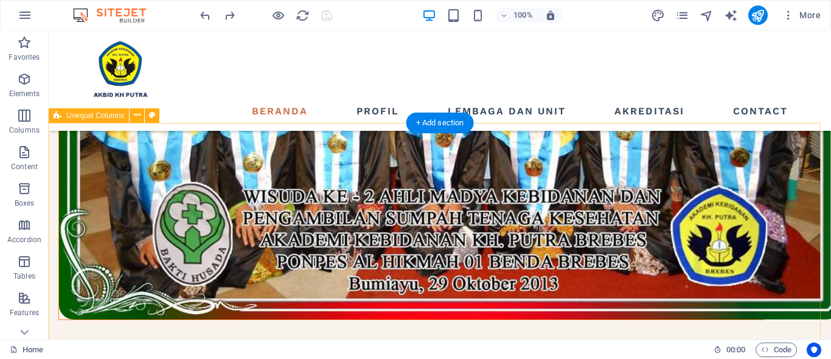
scroll to position [1637, 0]
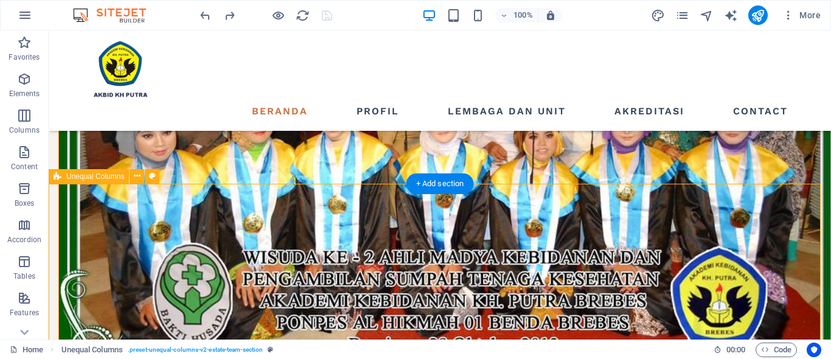
scroll to position [1577, 0]
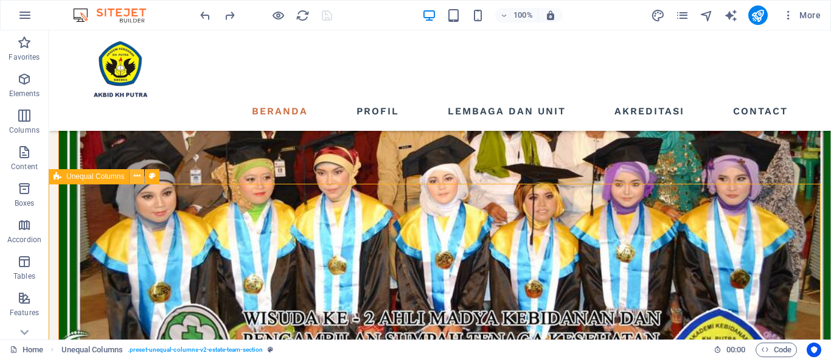
click at [136, 176] on button at bounding box center [137, 176] width 15 height 15
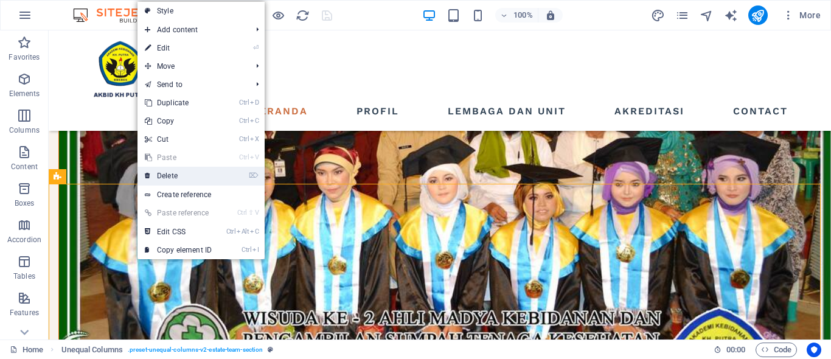
click at [148, 176] on icon at bounding box center [148, 176] width 6 height 18
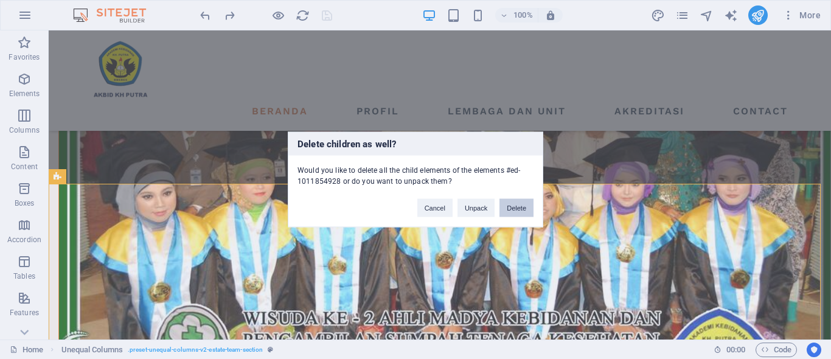
click at [514, 206] on button "Delete" at bounding box center [517, 208] width 34 height 18
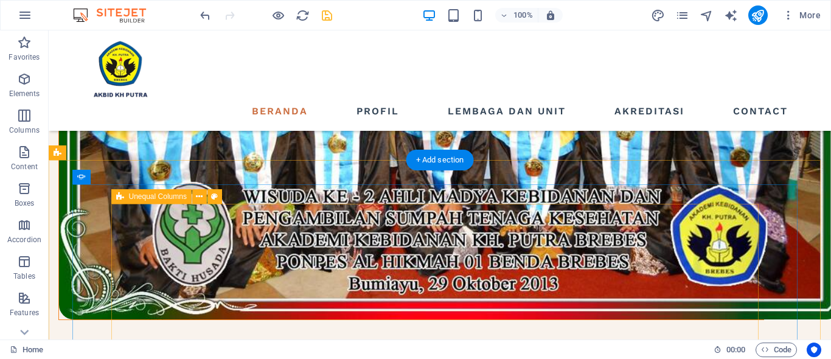
scroll to position [1637, 0]
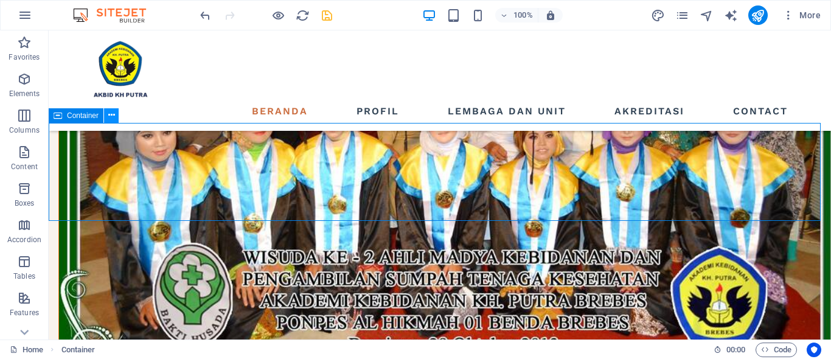
click at [112, 116] on icon at bounding box center [111, 115] width 7 height 13
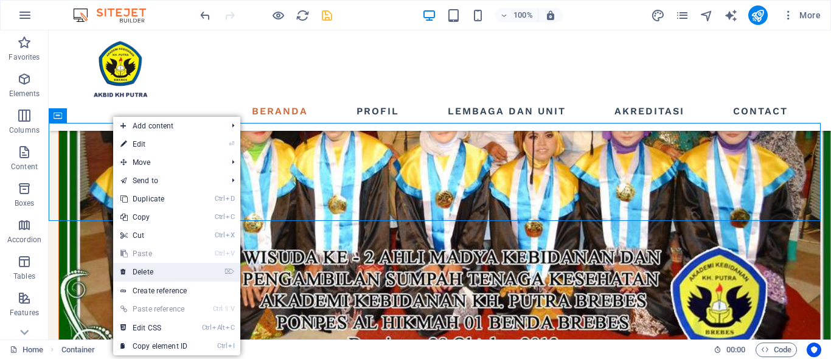
click at [148, 276] on link "⌦ Delete" at bounding box center [154, 272] width 82 height 18
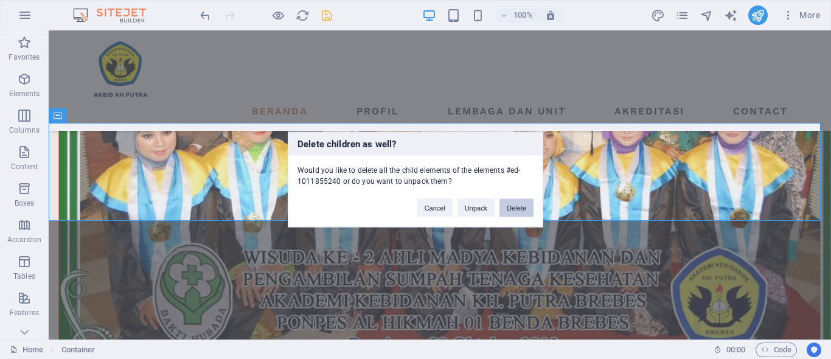
click at [519, 210] on button "Delete" at bounding box center [517, 208] width 34 height 18
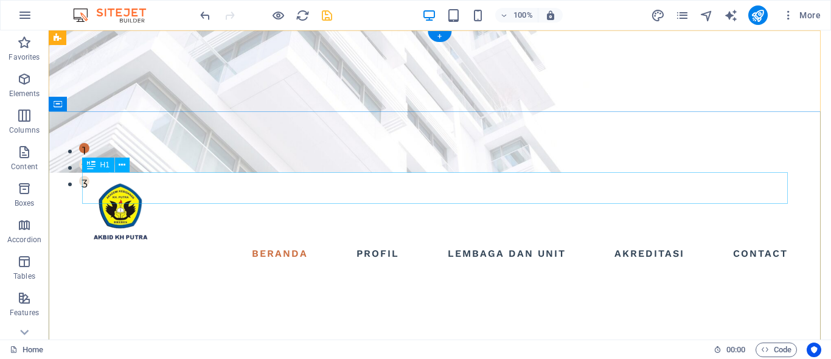
scroll to position [0, 0]
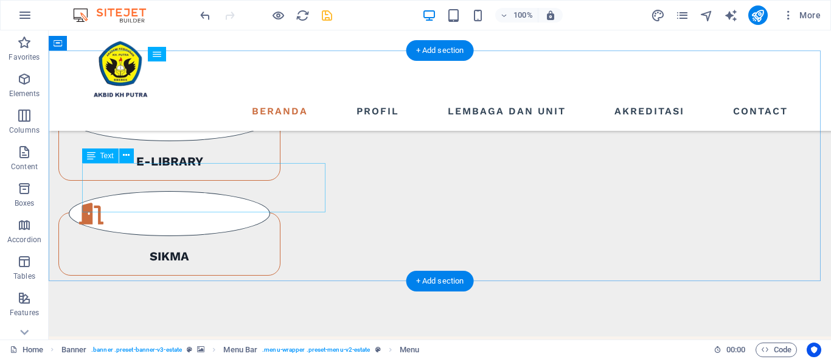
scroll to position [1034, 0]
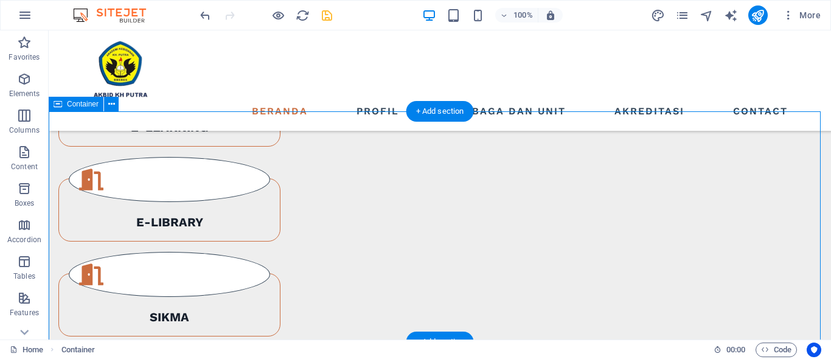
scroll to position [974, 0]
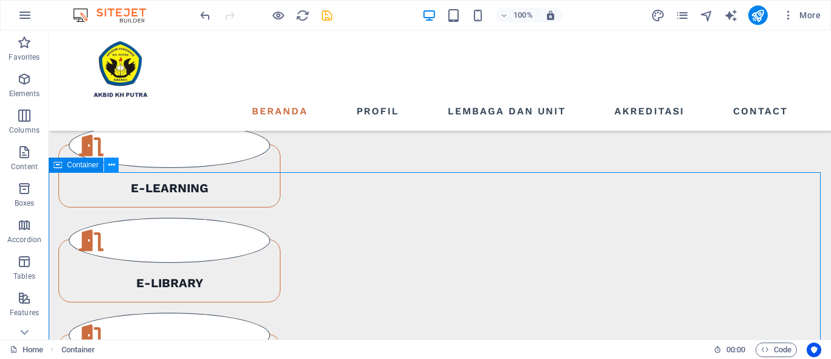
click at [107, 165] on button at bounding box center [111, 165] width 15 height 15
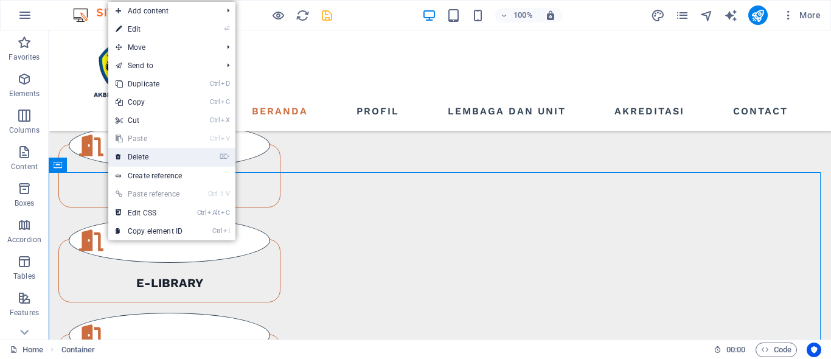
click at [144, 158] on link "⌦ Delete" at bounding box center [149, 157] width 82 height 18
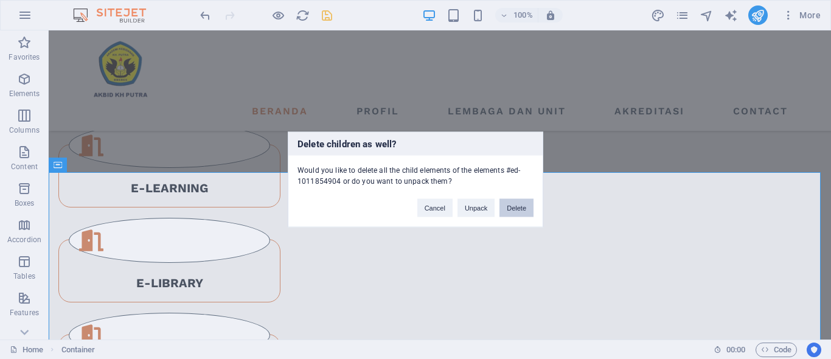
click at [524, 206] on button "Delete" at bounding box center [517, 208] width 34 height 18
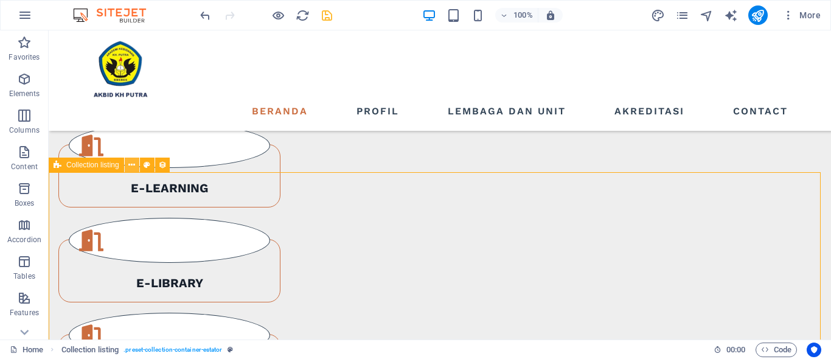
click at [135, 162] on icon at bounding box center [131, 165] width 7 height 13
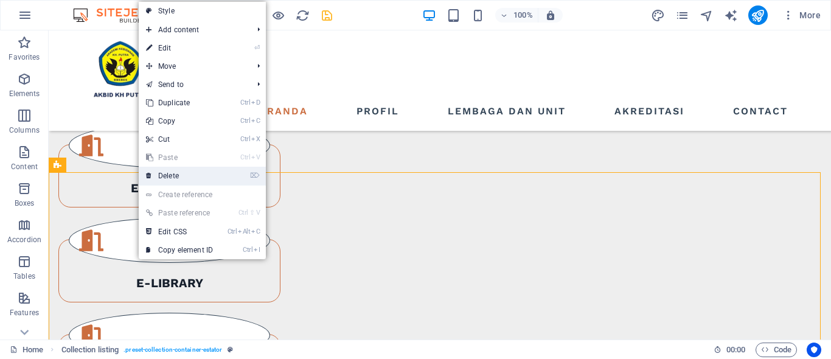
click at [169, 180] on link "⌦ Delete" at bounding box center [180, 176] width 82 height 18
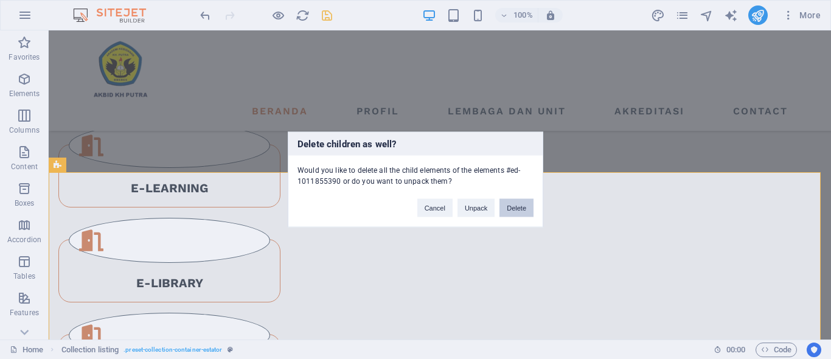
click at [506, 206] on button "Delete" at bounding box center [517, 208] width 34 height 18
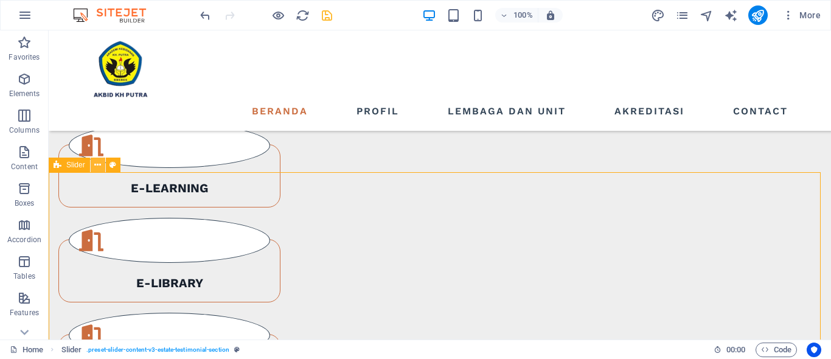
click at [103, 170] on button at bounding box center [98, 165] width 15 height 15
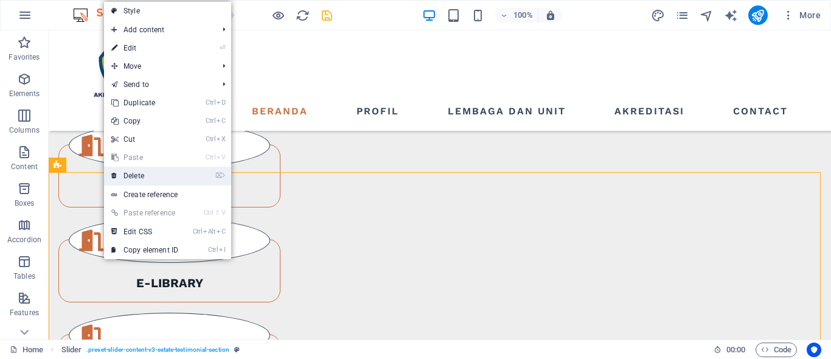
click at [133, 171] on link "⌦ Delete" at bounding box center [145, 176] width 82 height 18
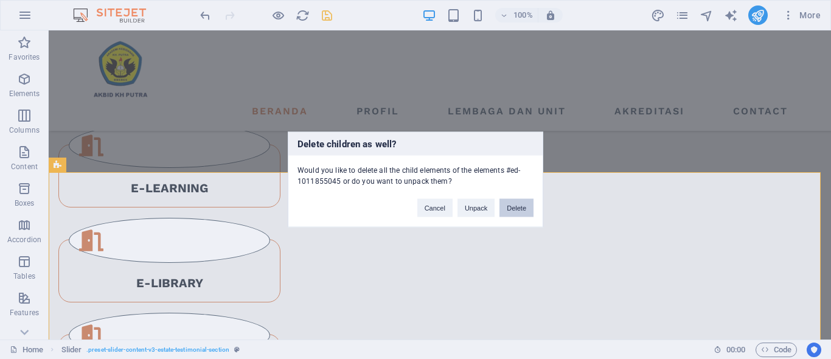
click at [511, 209] on button "Delete" at bounding box center [517, 208] width 34 height 18
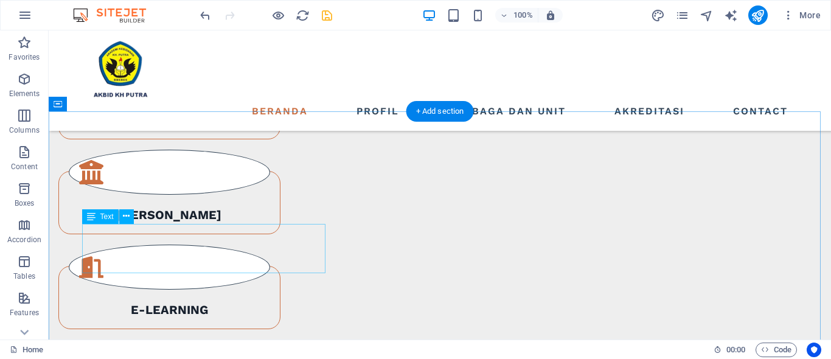
scroll to position [1034, 0]
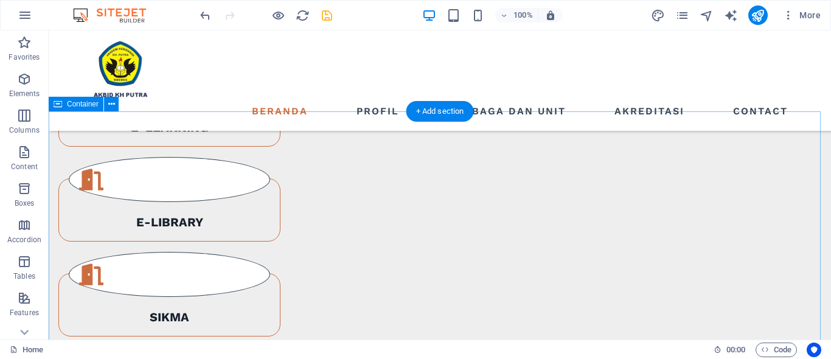
click at [114, 102] on icon at bounding box center [111, 104] width 7 height 13
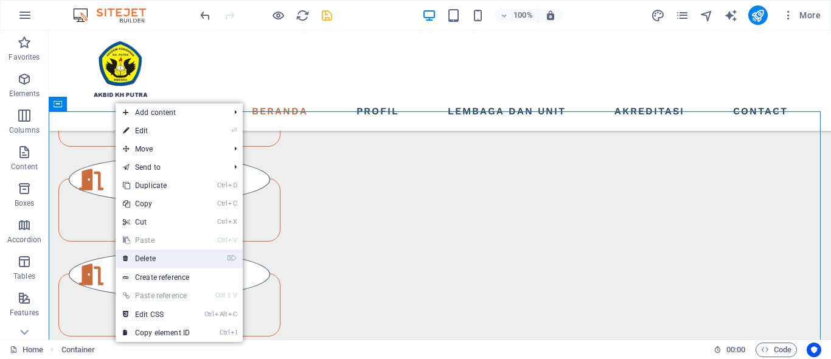
click at [142, 264] on link "⌦ Delete" at bounding box center [157, 258] width 82 height 18
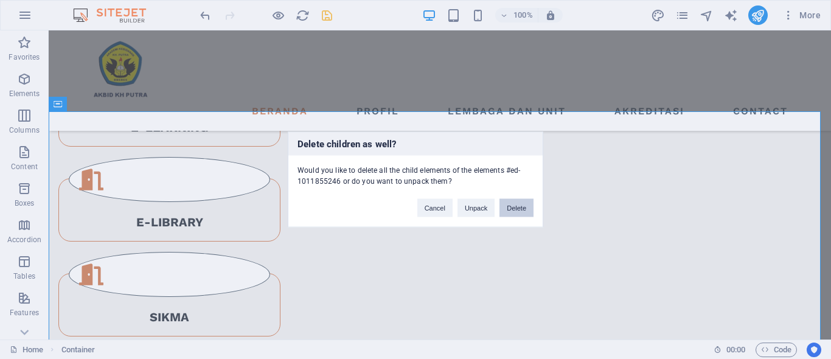
click at [512, 208] on button "Delete" at bounding box center [517, 208] width 34 height 18
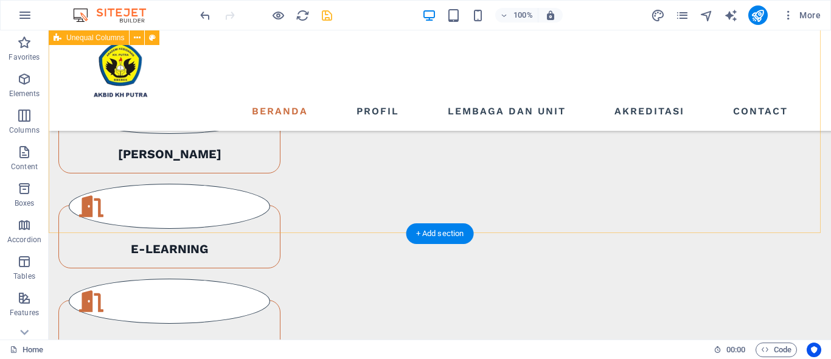
scroll to position [852, 0]
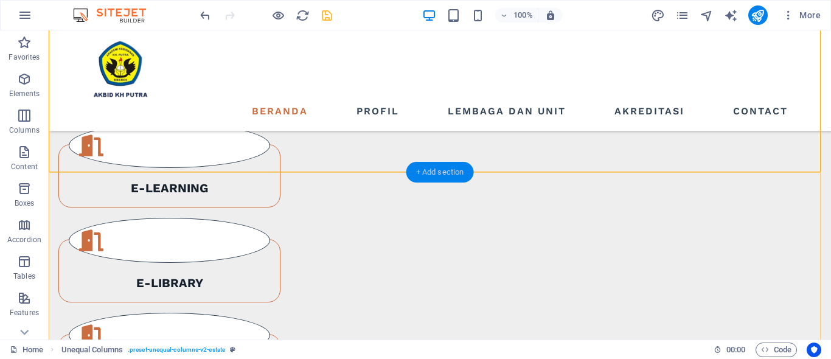
click at [425, 174] on div "+ Add section" at bounding box center [440, 172] width 68 height 21
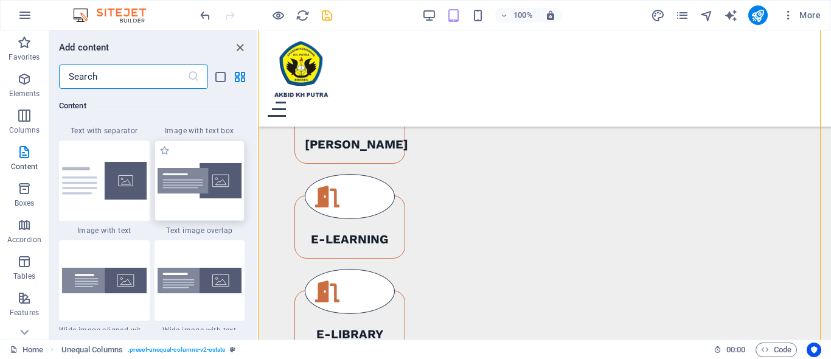
scroll to position [2251, 0]
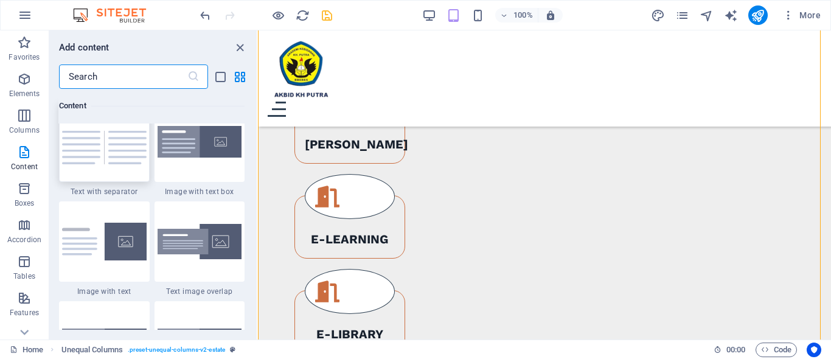
click at [88, 156] on img at bounding box center [104, 141] width 85 height 45
click at [258, 192] on div "Drag here to replace the existing content. Press “Ctrl” if you want to create a…" at bounding box center [544, 184] width 573 height 309
click at [258, 165] on div "Drag here to replace the existing content. Press “Ctrl” if you want to create a…" at bounding box center [544, 184] width 573 height 309
click at [258, 237] on div "Drag here to replace the existing content. Press “Ctrl” if you want to create a…" at bounding box center [544, 184] width 573 height 309
click at [258, 165] on div "Drag here to replace the existing content. Press “Ctrl” if you want to create a…" at bounding box center [544, 184] width 573 height 309
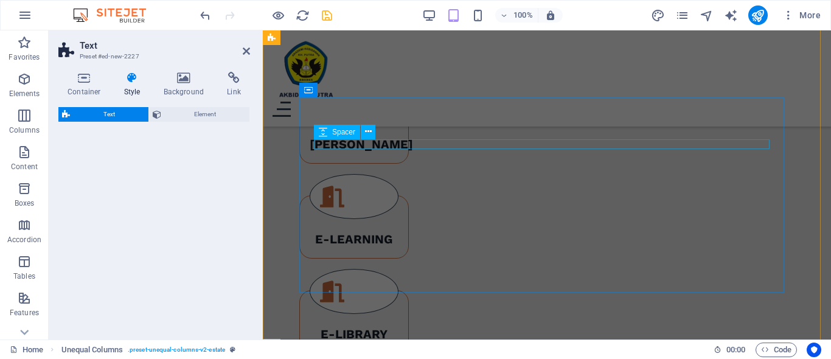
select select "rem"
select select "px"
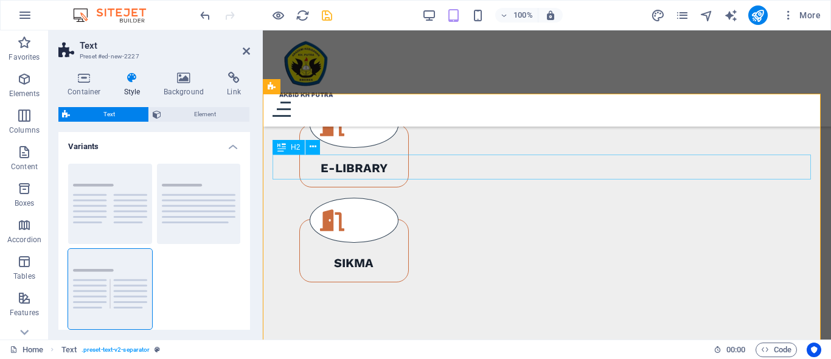
scroll to position [1383, 0]
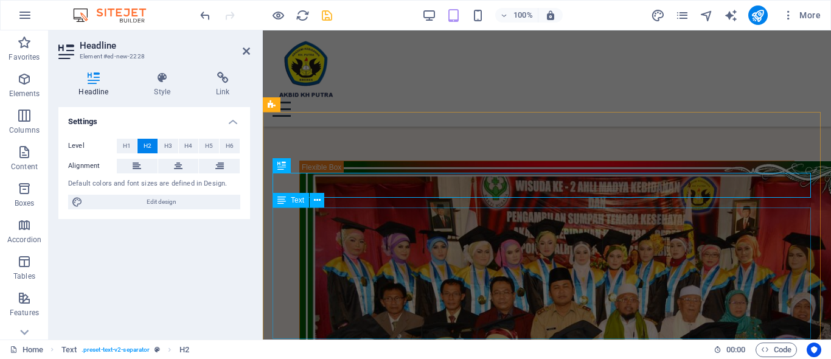
scroll to position [1365, 0]
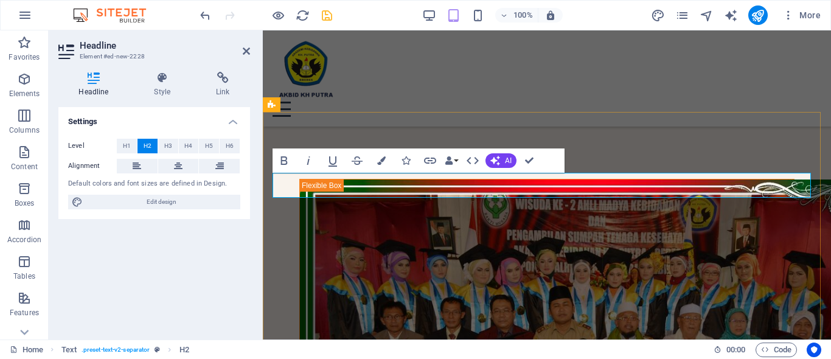
click at [186, 169] on button at bounding box center [178, 166] width 41 height 15
click at [287, 164] on icon "button" at bounding box center [284, 160] width 15 height 15
click at [503, 159] on button "AI" at bounding box center [501, 160] width 31 height 15
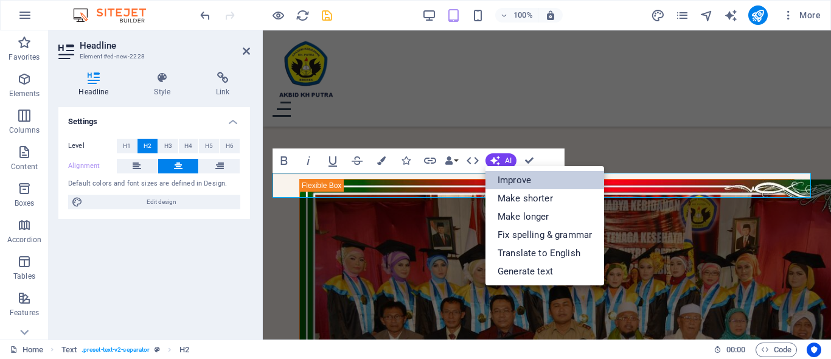
click at [506, 176] on link "Improve" at bounding box center [545, 180] width 119 height 18
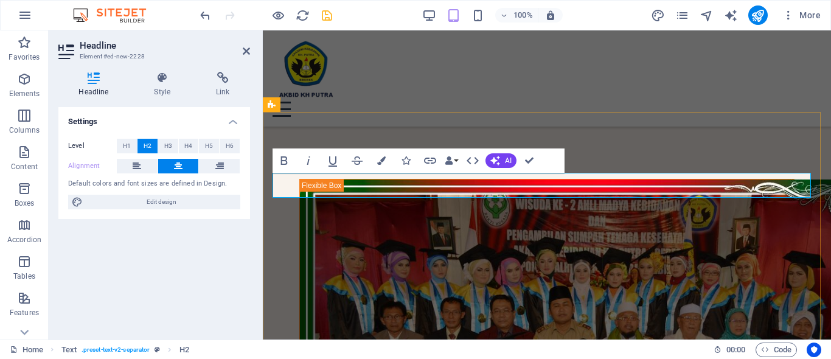
click at [201, 198] on span "Edit design" at bounding box center [161, 202] width 150 height 15
select select "px"
select select "500"
select select "px"
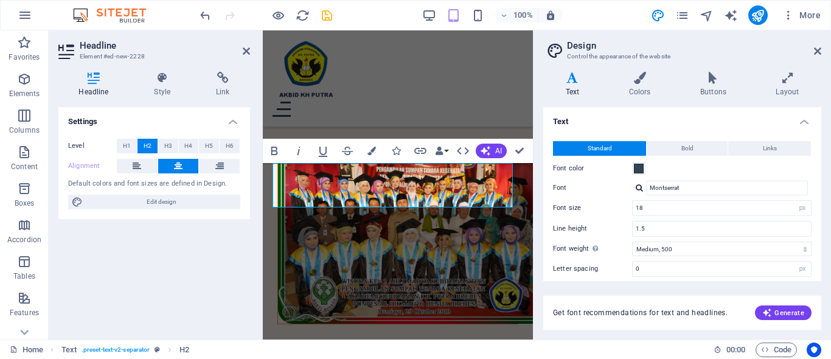
scroll to position [1622, 0]
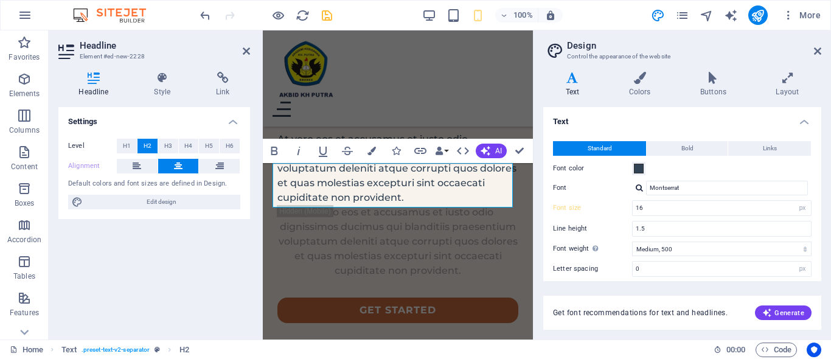
type input "16"
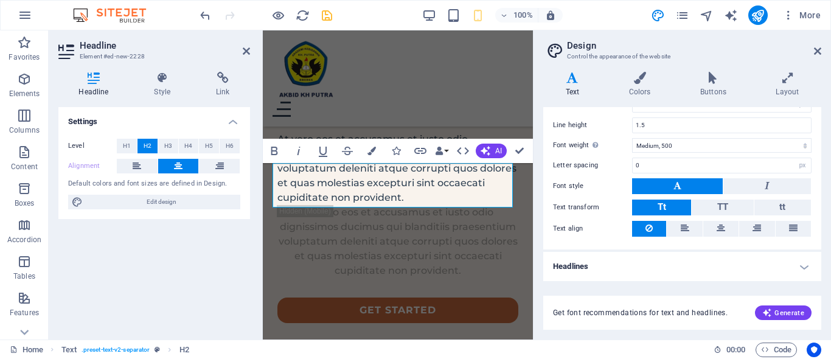
scroll to position [0, 0]
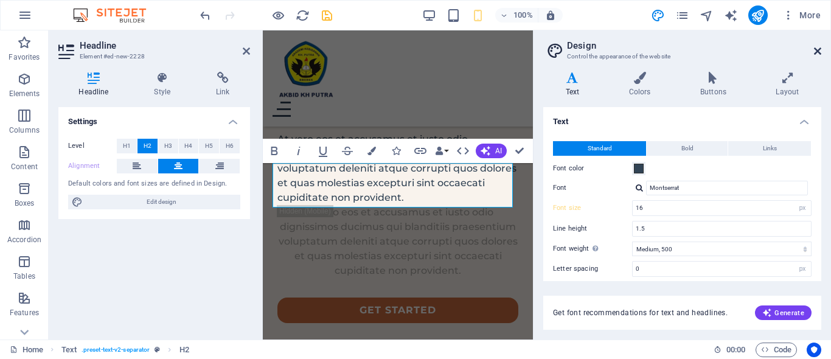
click at [817, 47] on icon at bounding box center [817, 51] width 7 height 10
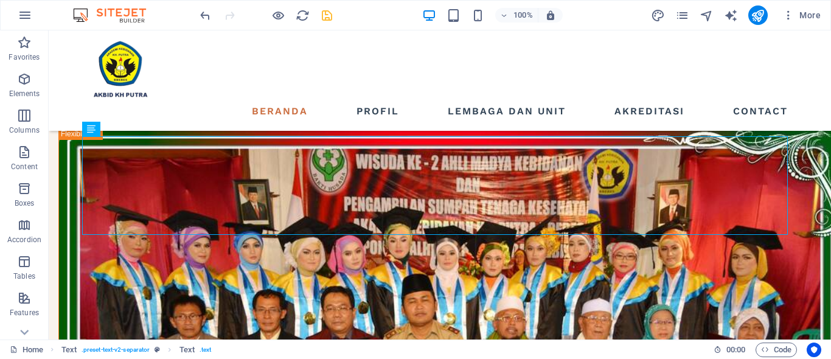
scroll to position [1106, 0]
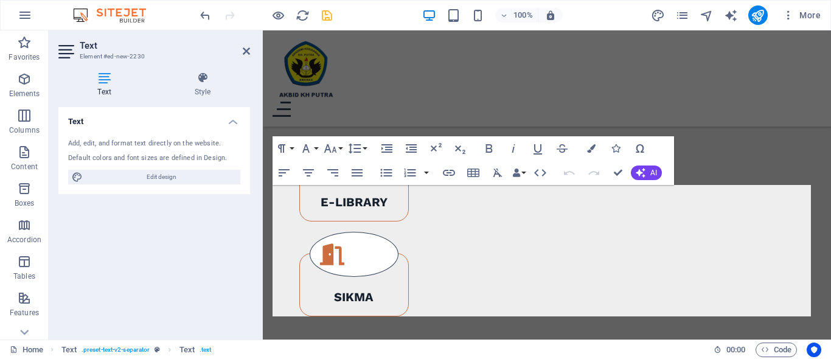
scroll to position [1509, 0]
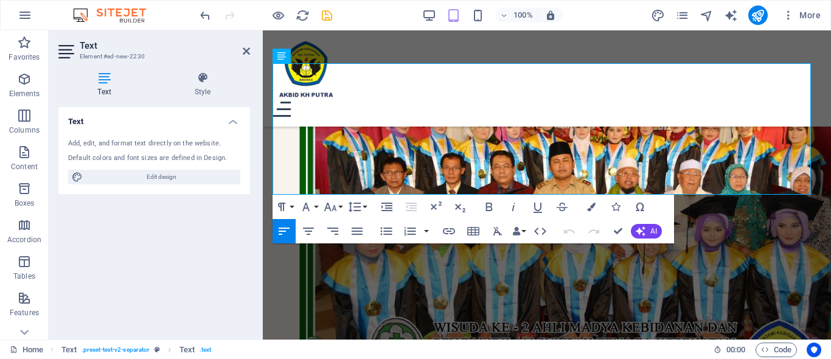
drag, startPoint x: 522, startPoint y: 187, endPoint x: 786, endPoint y: 229, distance: 267.4
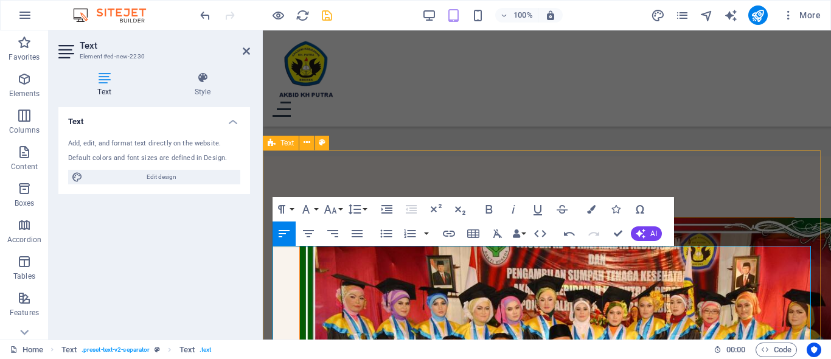
scroll to position [1387, 0]
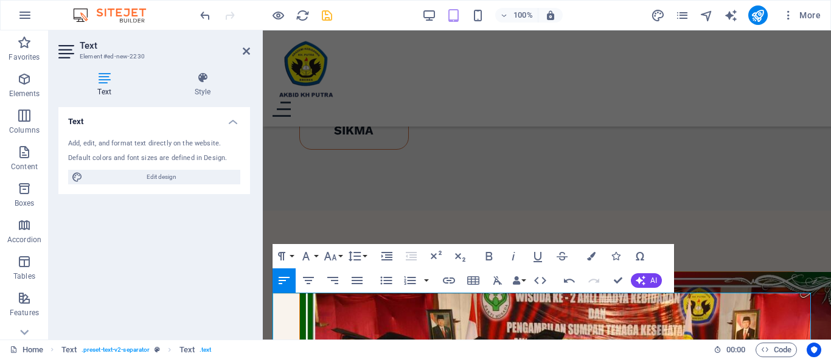
scroll to position [1280, 0]
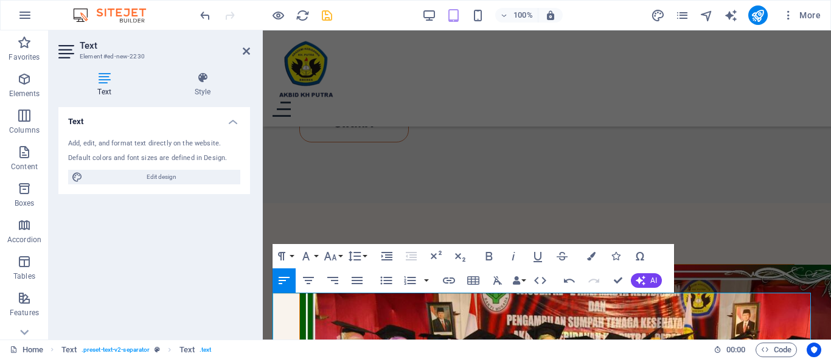
click at [488, 340] on div "Home Text . preset-text-v2-separator Text . text 00 : 00 Code" at bounding box center [415, 349] width 831 height 19
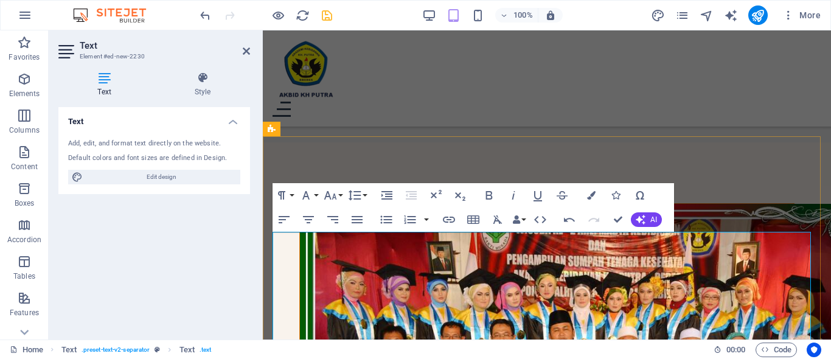
scroll to position [1401, 0]
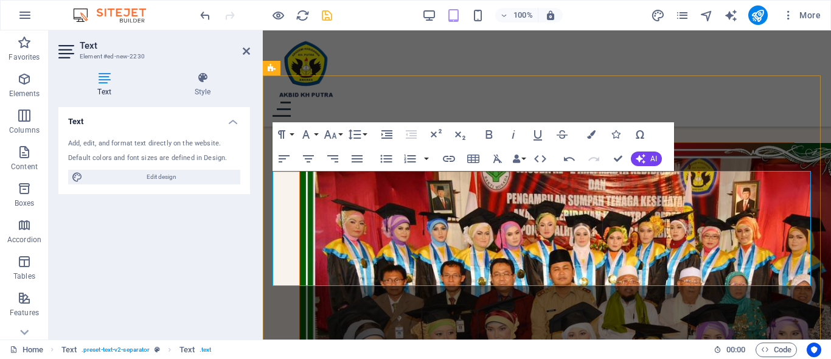
click at [489, 135] on icon "button" at bounding box center [489, 134] width 7 height 9
click at [353, 161] on icon "button" at bounding box center [357, 159] width 15 height 15
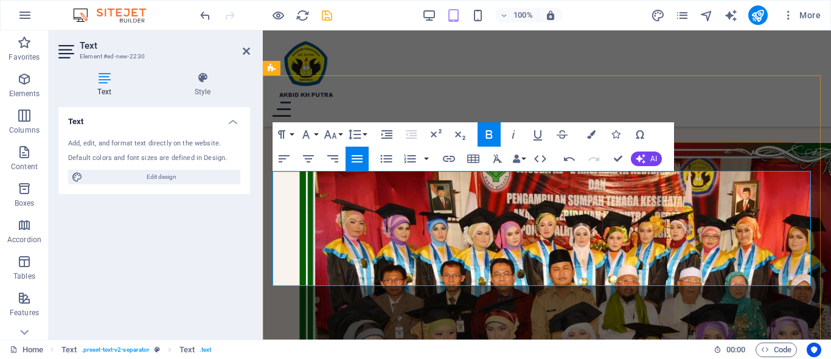
drag, startPoint x: 288, startPoint y: 12, endPoint x: 326, endPoint y: 12, distance: 37.7
click at [326, 12] on icon "save" at bounding box center [327, 16] width 14 height 14
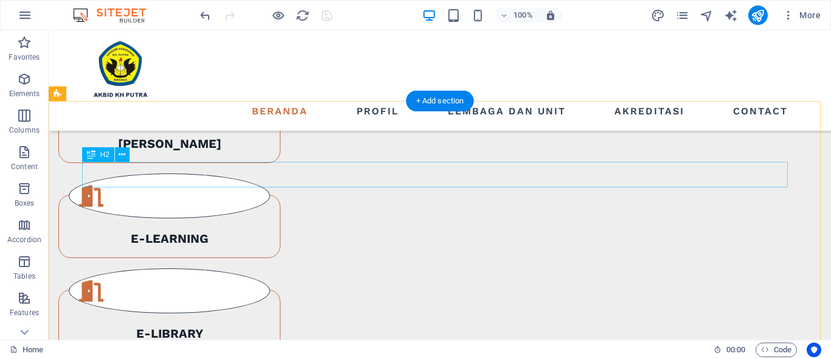
scroll to position [1045, 0]
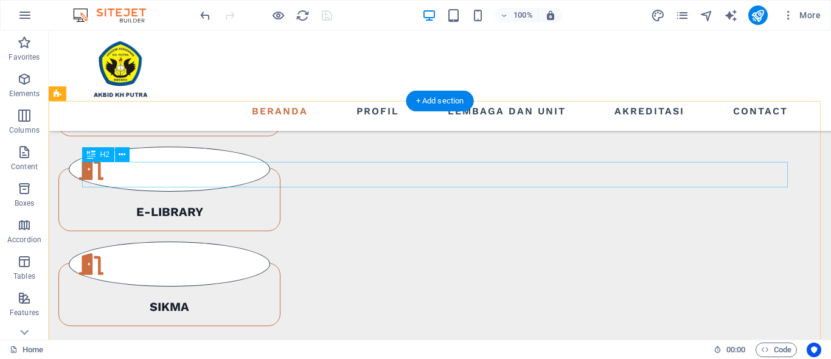
click at [119, 155] on icon at bounding box center [122, 154] width 7 height 13
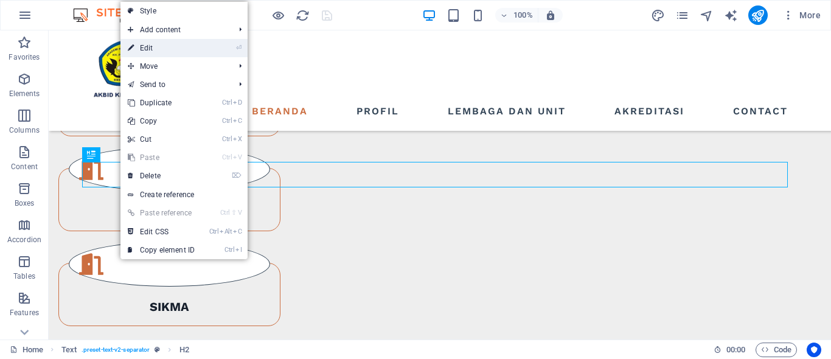
click at [151, 44] on link "⏎ Edit" at bounding box center [161, 48] width 82 height 18
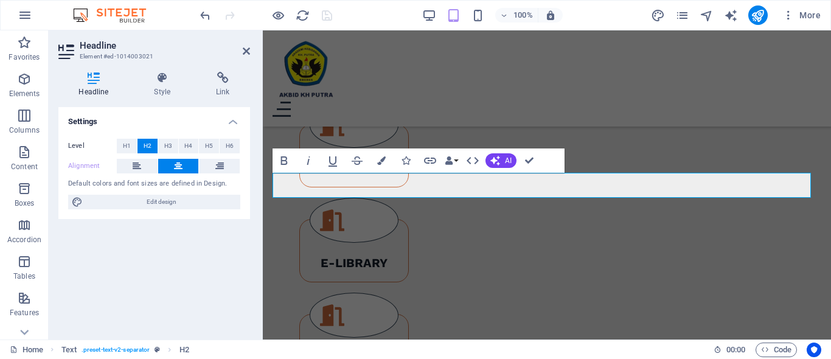
scroll to position [1365, 0]
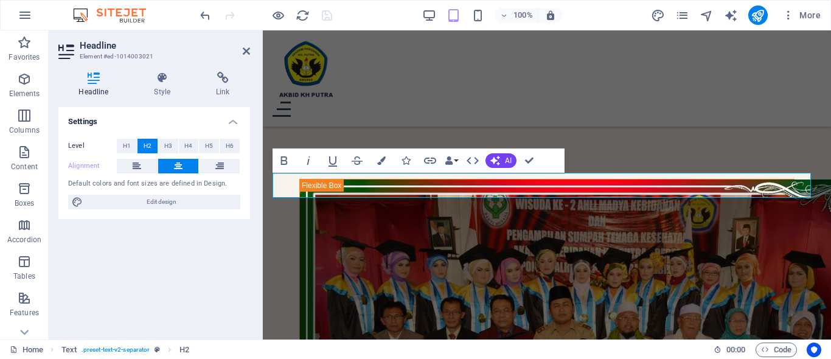
click at [183, 164] on button at bounding box center [178, 166] width 41 height 15
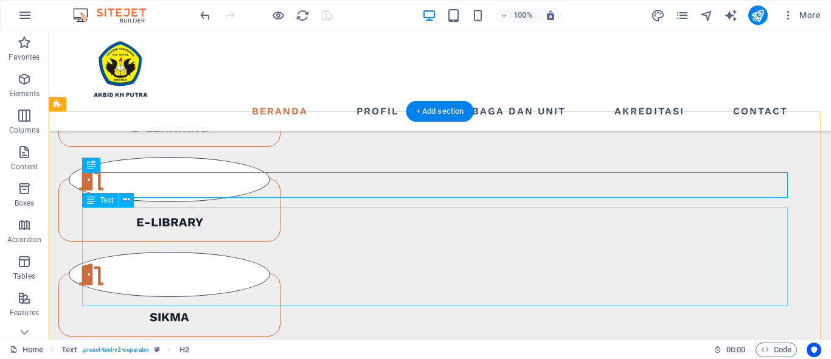
scroll to position [1095, 0]
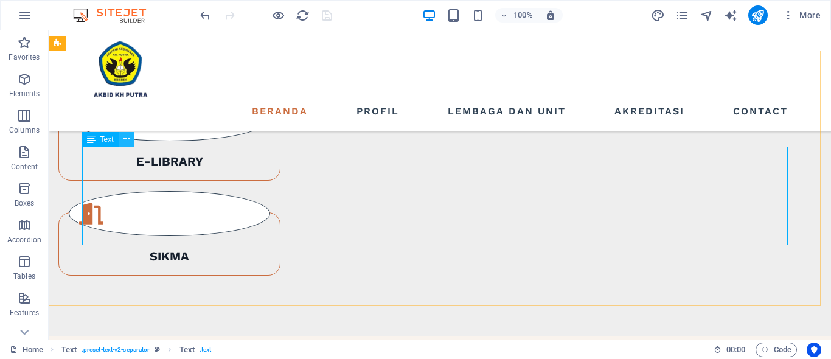
click at [123, 141] on icon at bounding box center [126, 139] width 7 height 13
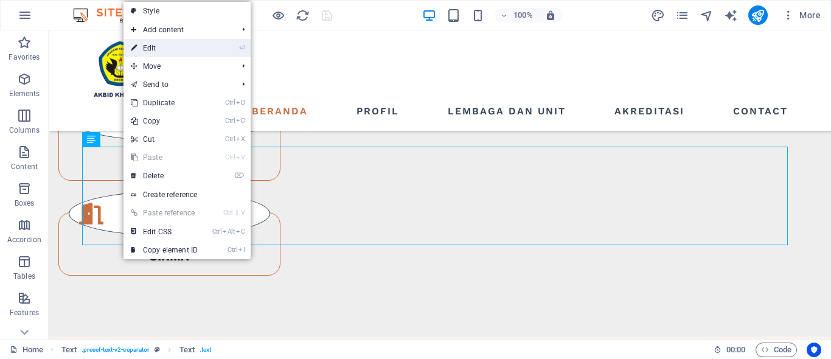
click at [164, 57] on link "⏎ Edit" at bounding box center [165, 48] width 82 height 18
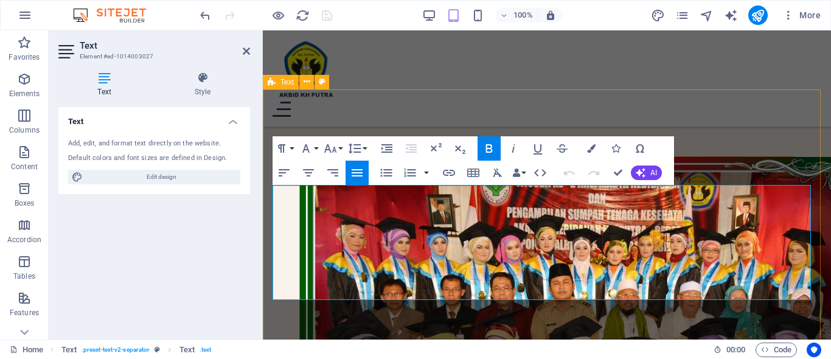
click at [449, 92] on div "Beranda Profil Lembaga dan Unit Akreditasi Contact Menu" at bounding box center [547, 78] width 568 height 96
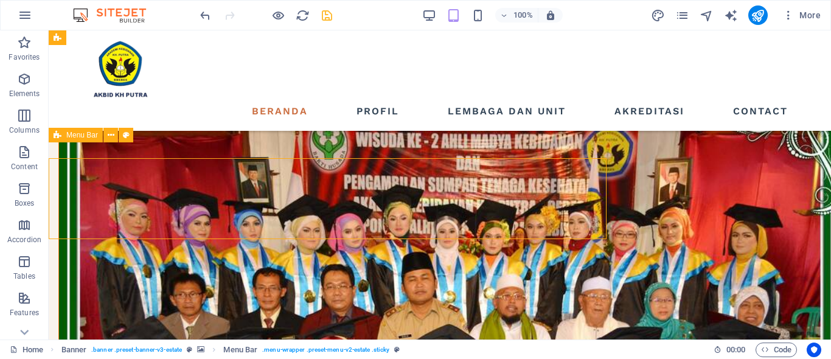
scroll to position [1106, 0]
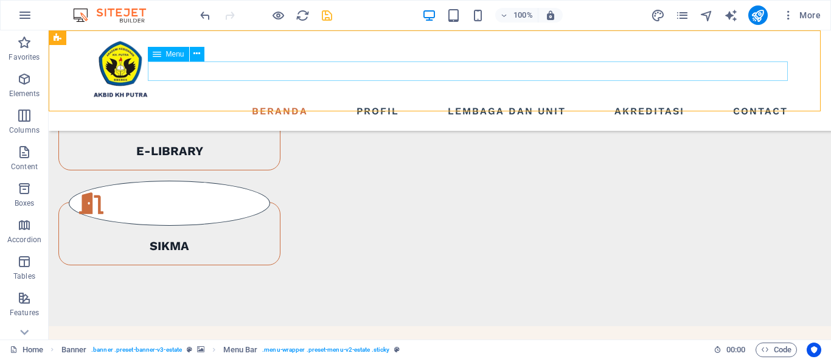
click at [324, 16] on icon "save" at bounding box center [327, 16] width 14 height 14
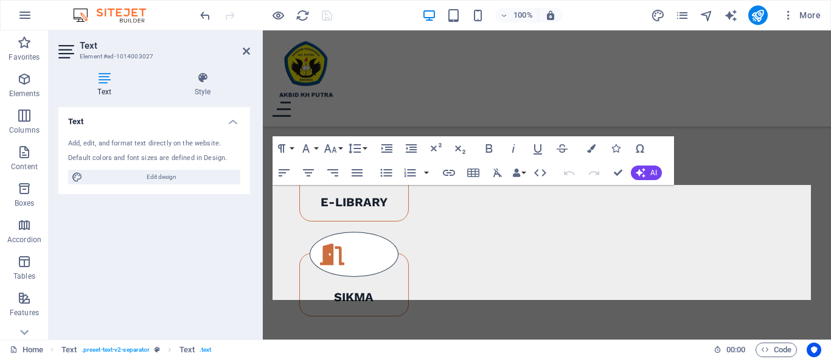
scroll to position [1387, 0]
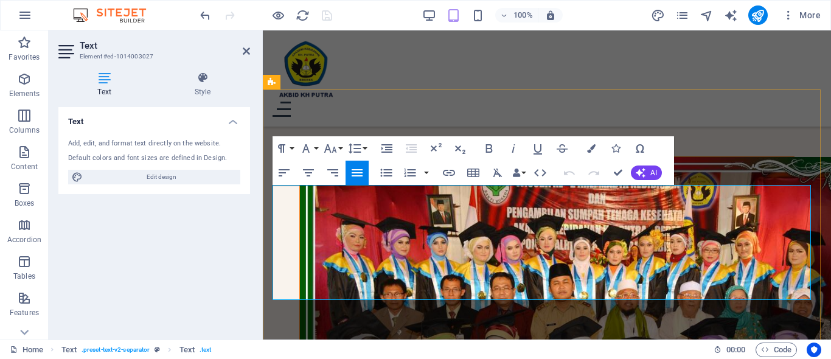
scroll to position [1509, 0]
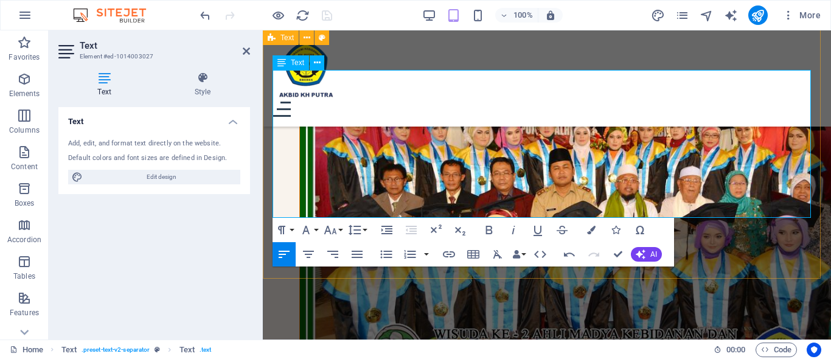
scroll to position [1441, 0]
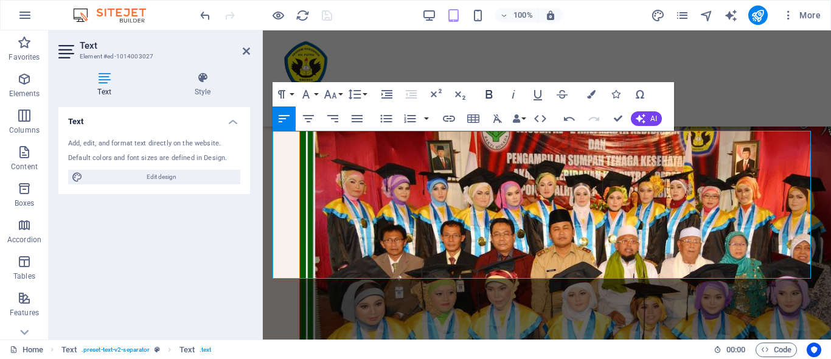
click at [491, 94] on icon "button" at bounding box center [489, 94] width 7 height 9
click at [491, 89] on icon "button" at bounding box center [489, 94] width 15 height 15
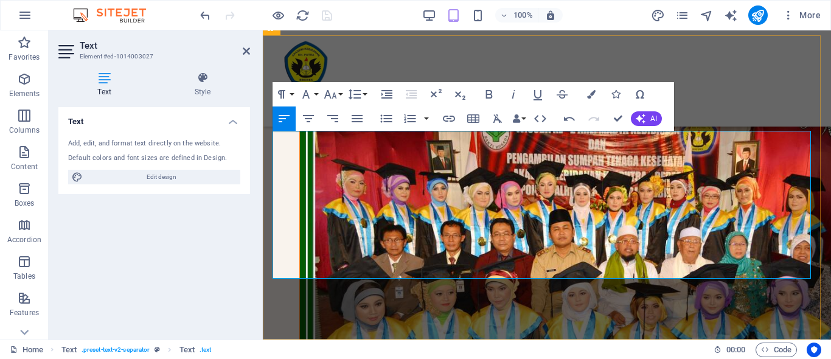
click at [446, 119] on icon "button" at bounding box center [449, 118] width 15 height 15
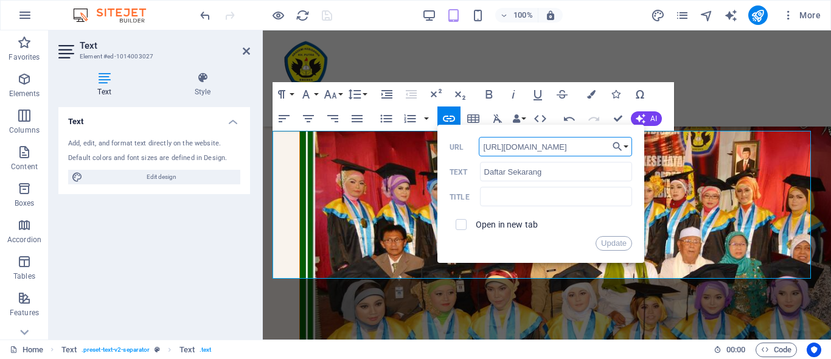
scroll to position [0, 0]
click at [531, 144] on input "[URL][DOMAIN_NAME]" at bounding box center [555, 146] width 153 height 19
paste input "[DOMAIN_NAME][URL]"
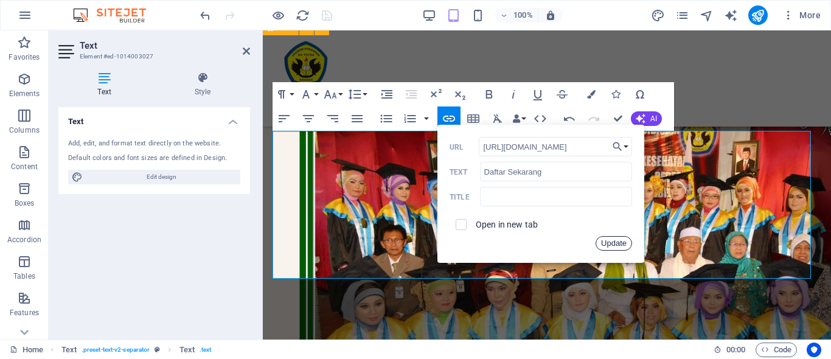
click at [614, 243] on button "Update" at bounding box center [614, 243] width 37 height 15
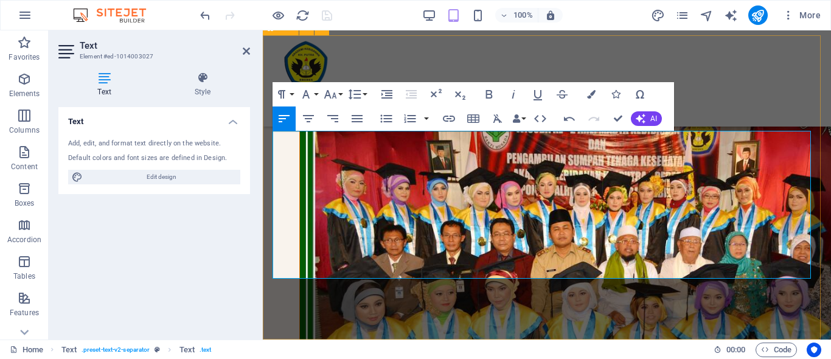
type input "[URL][DOMAIN_NAME]?"
type input "PMB Center ([GEOGRAPHIC_DATA])"
click at [445, 119] on icon "button" at bounding box center [449, 118] width 15 height 15
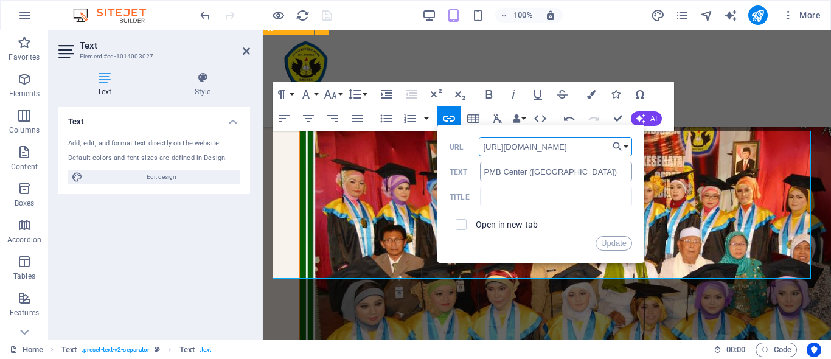
type input "[URL][DOMAIN_NAME]"
click at [579, 169] on input "PMB Center ([GEOGRAPHIC_DATA])" at bounding box center [556, 171] width 152 height 19
click at [532, 173] on input "PMB Center (Chat Humas" at bounding box center [556, 171] width 152 height 19
click at [547, 176] on input "Chat Humas" at bounding box center [556, 171] width 152 height 19
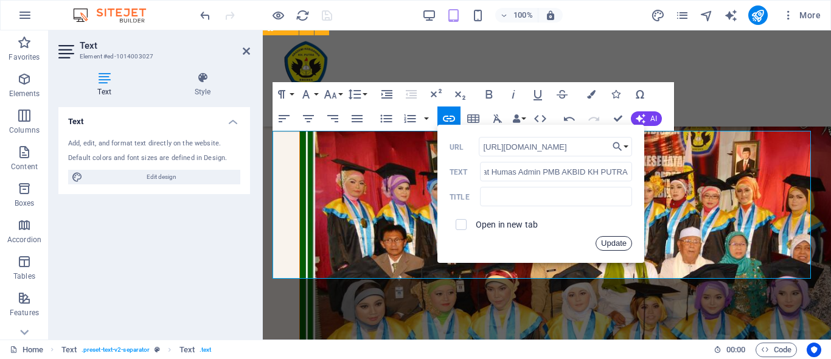
click at [610, 240] on button "Update" at bounding box center [614, 243] width 37 height 15
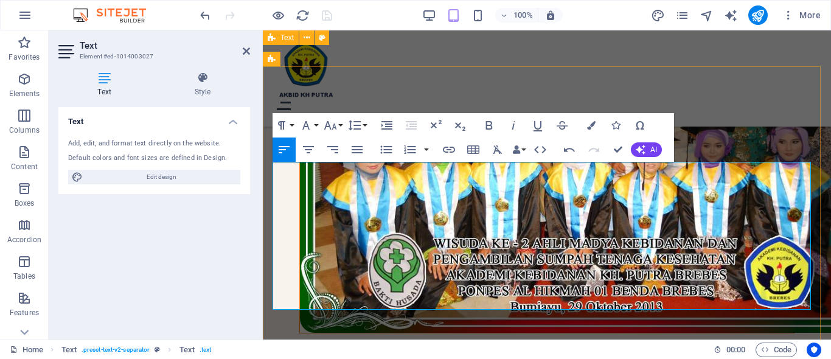
scroll to position [1410, 0]
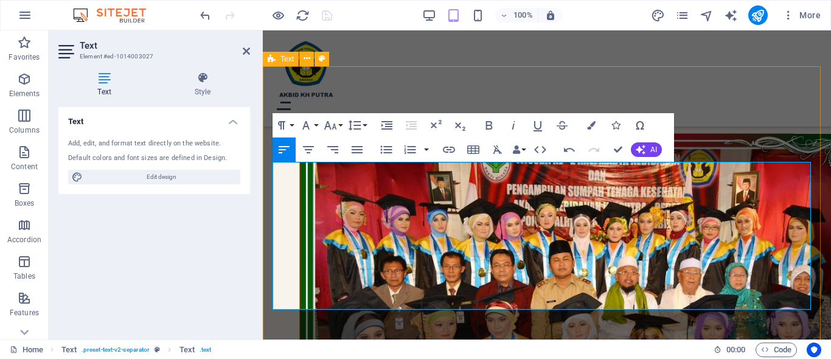
type input "Chat admin PMB AKBID KH PUTRA"
click at [442, 153] on icon "button" at bounding box center [449, 149] width 15 height 15
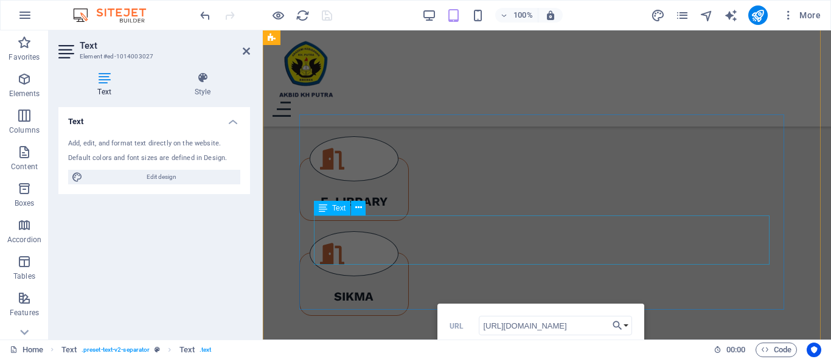
scroll to position [1167, 0]
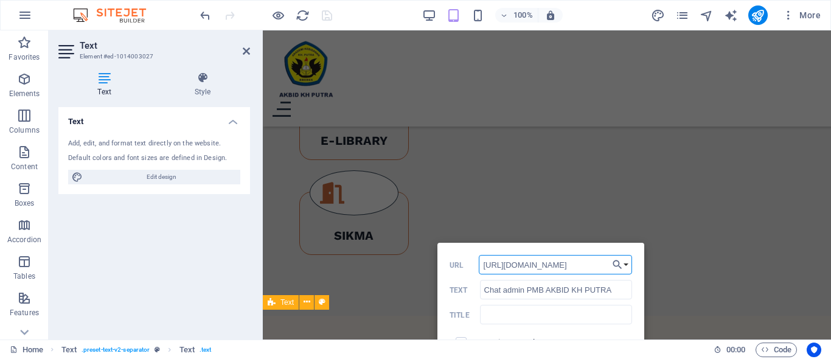
click at [605, 262] on input "[URL][DOMAIN_NAME]" at bounding box center [555, 264] width 153 height 19
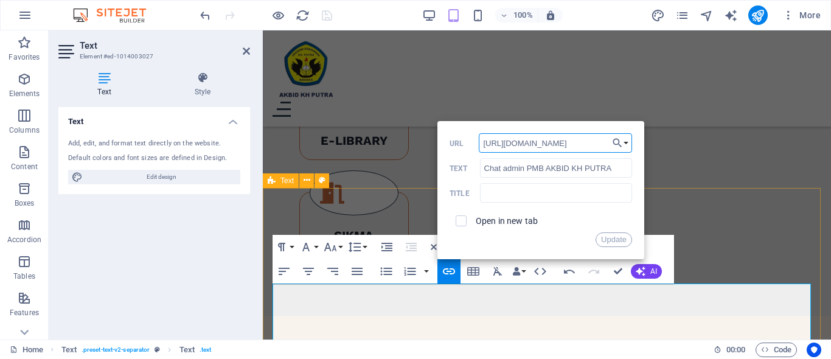
scroll to position [1350, 0]
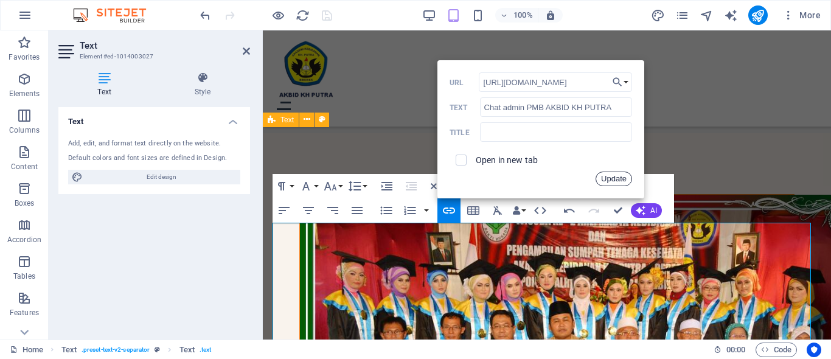
click at [616, 182] on button "Update" at bounding box center [614, 179] width 37 height 15
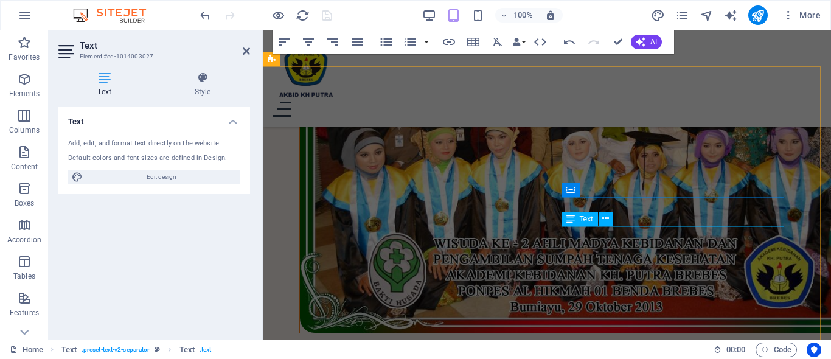
scroll to position [1715, 0]
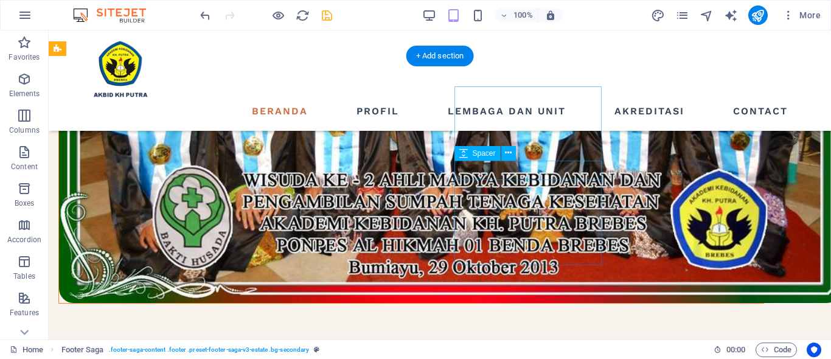
scroll to position [1124, 0]
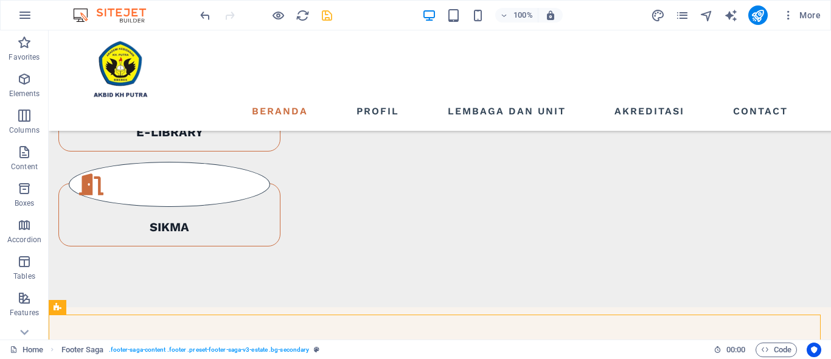
click at [330, 17] on icon "save" at bounding box center [327, 16] width 14 height 14
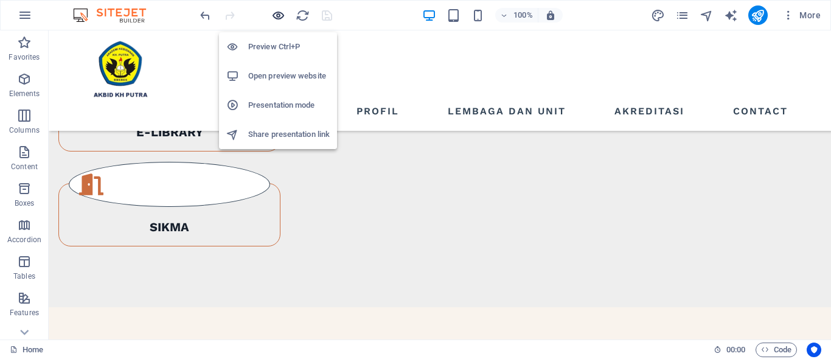
click at [274, 19] on icon "button" at bounding box center [278, 16] width 14 height 14
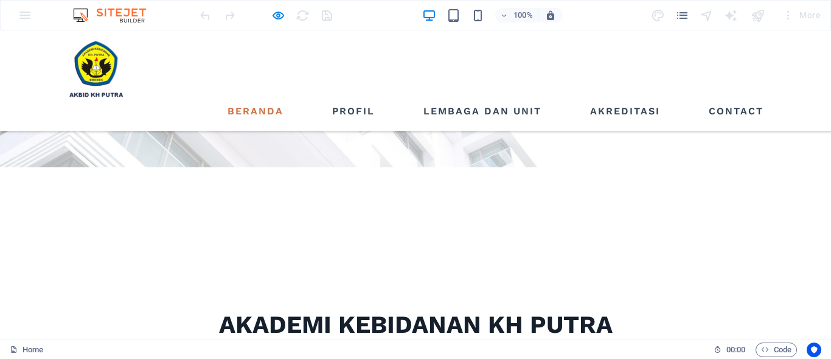
scroll to position [122, 0]
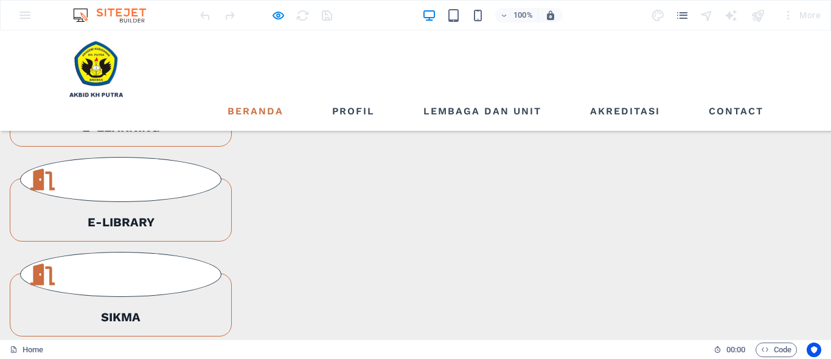
scroll to position [1095, 0]
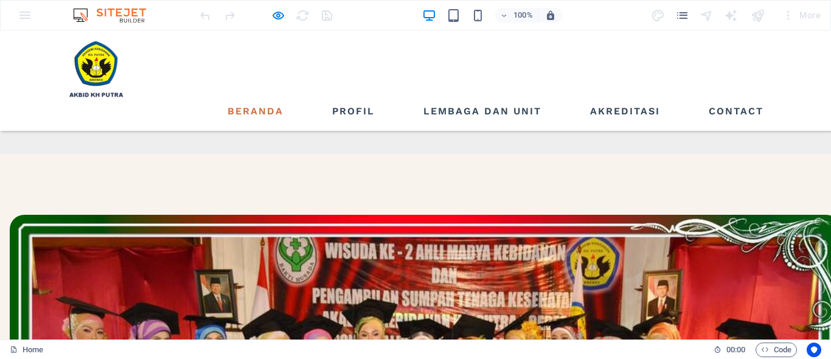
scroll to position [1339, 0]
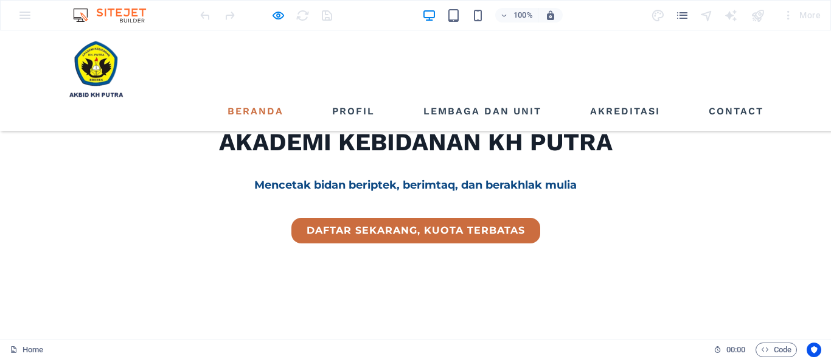
scroll to position [0, 0]
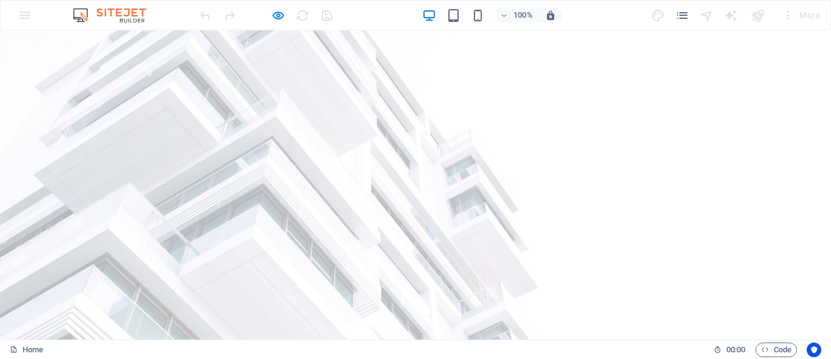
click at [329, 13] on div at bounding box center [266, 14] width 136 height 19
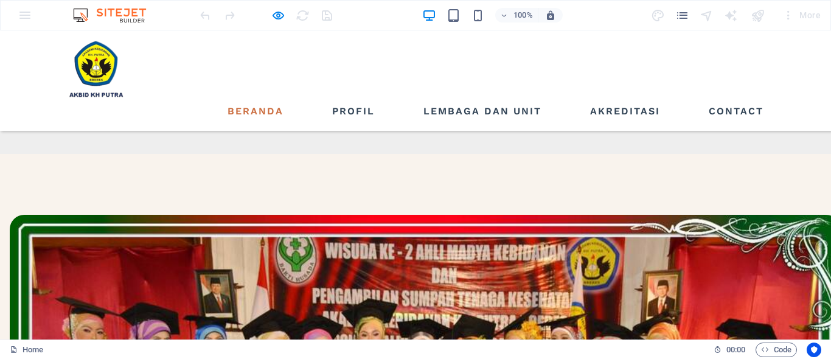
scroll to position [1388, 0]
